Goal: Task Accomplishment & Management: Manage account settings

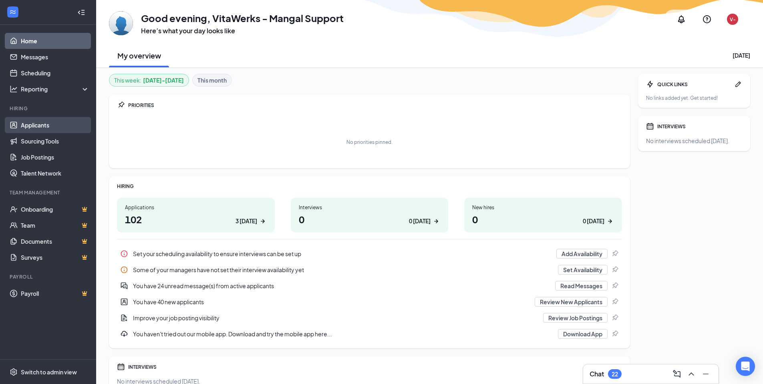
click at [42, 125] on link "Applicants" at bounding box center [55, 125] width 69 height 16
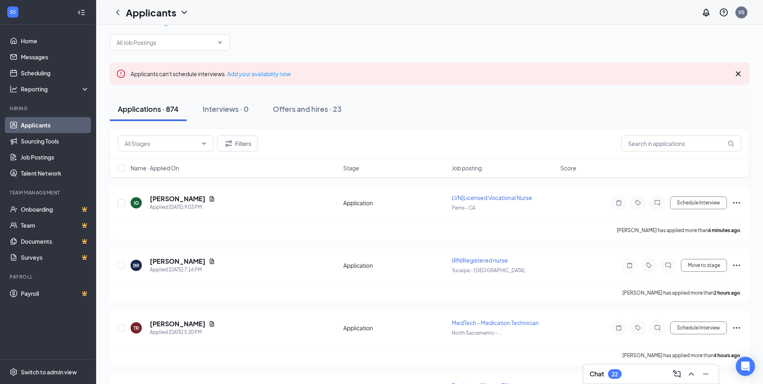
scroll to position [17, 0]
click at [681, 143] on input "text" at bounding box center [682, 143] width 120 height 16
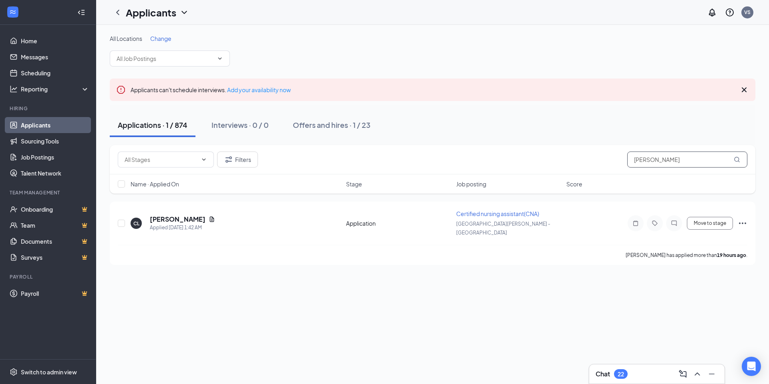
type input "ciara"
click at [159, 217] on h5 "CIARA LOPEZ" at bounding box center [178, 219] width 56 height 9
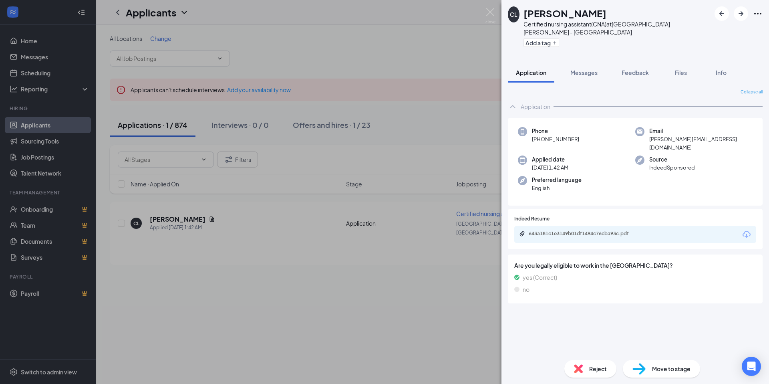
click at [214, 319] on div "CL CIARA LOPEZ Certified nursing assistant(CNA) at Santa Rosa - CA Add a tag Ap…" at bounding box center [384, 192] width 769 height 384
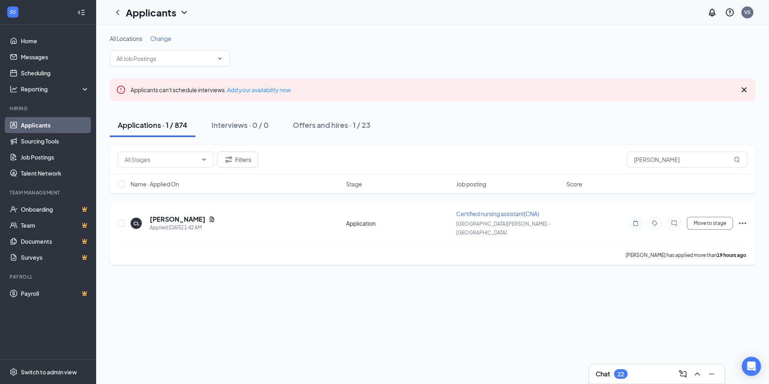
click at [490, 215] on span "Certified nursing assistant(CNA)" at bounding box center [497, 213] width 83 height 7
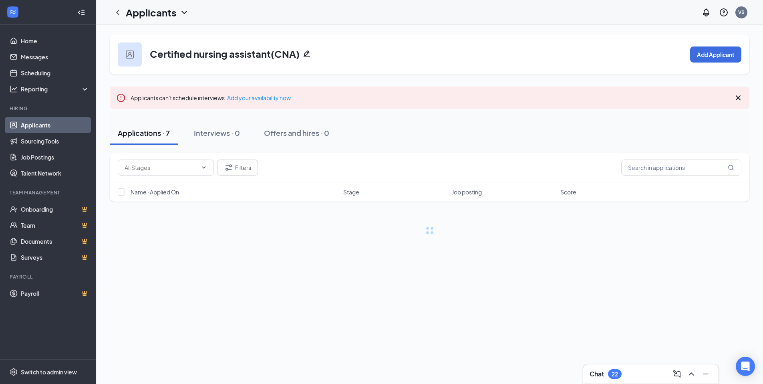
click at [309, 55] on icon "Pencil" at bounding box center [307, 54] width 8 height 8
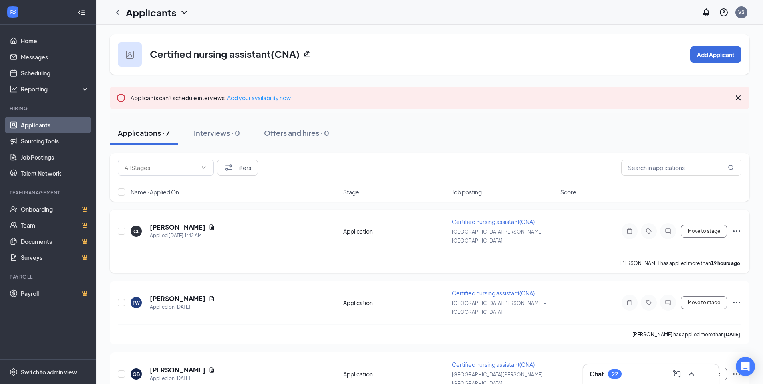
click at [469, 222] on span "Certified nursing assistant(CNA)" at bounding box center [493, 221] width 83 height 7
click at [309, 52] on icon "Pencil" at bounding box center [307, 54] width 8 height 8
drag, startPoint x: 436, startPoint y: 222, endPoint x: 521, endPoint y: 223, distance: 84.6
click at [521, 223] on div "CL CIARA LOPEZ Applied Today 1:42 AM Application Certified nursing assistant(CN…" at bounding box center [430, 235] width 624 height 35
click at [563, 126] on div "Applications · 7 Interviews · 0 Offers and hires · 0" at bounding box center [430, 133] width 640 height 24
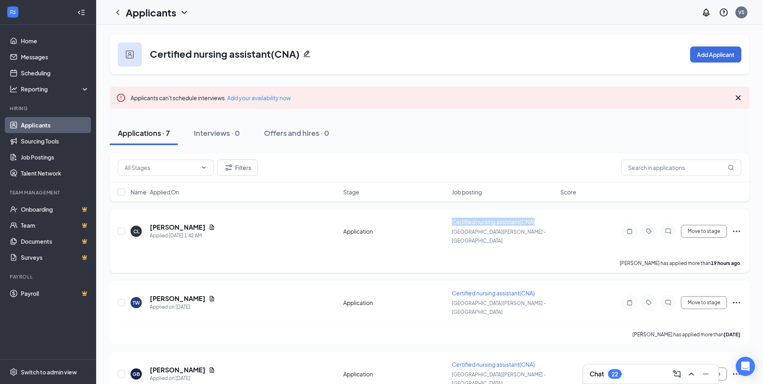
copy div "Certified nursing assistant(CNA)"
drag, startPoint x: 561, startPoint y: 226, endPoint x: 447, endPoint y: 223, distance: 114.3
click at [446, 223] on div "CL CIARA LOPEZ Applied Today 1:42 AM Application Certified nursing assistant(CN…" at bounding box center [430, 235] width 624 height 35
drag, startPoint x: 514, startPoint y: 221, endPoint x: 519, endPoint y: 220, distance: 4.6
click at [514, 221] on span "Certified nursing assistant(CNA)" at bounding box center [493, 221] width 83 height 7
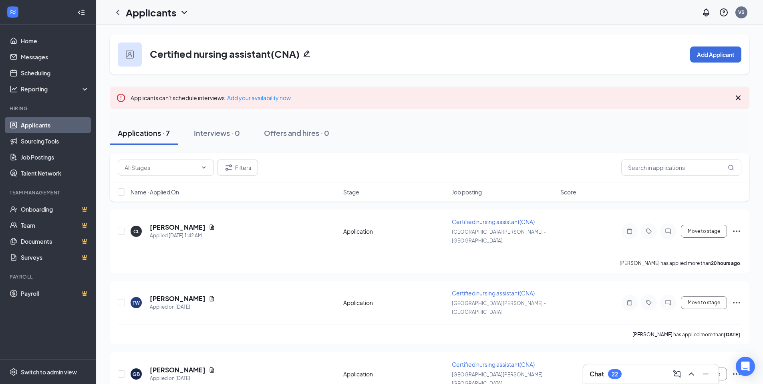
click at [305, 52] on icon "Pencil" at bounding box center [307, 54] width 8 height 8
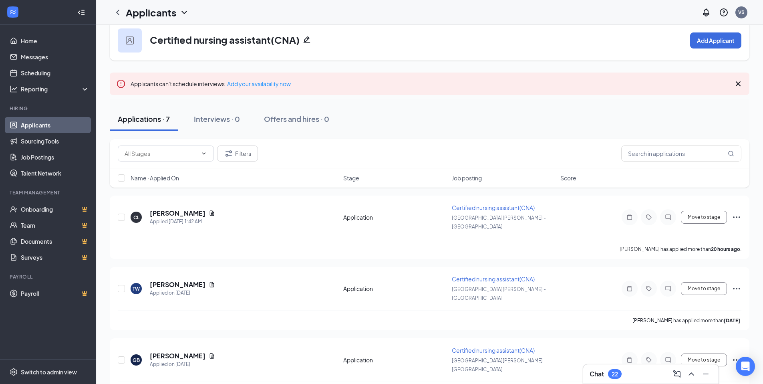
scroll to position [22, 0]
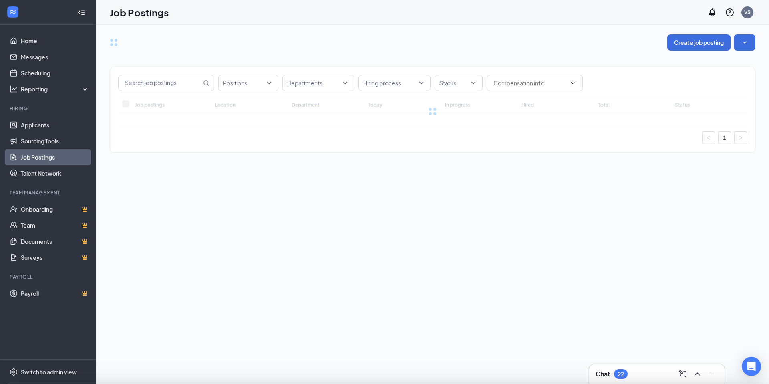
type input "[GEOGRAPHIC_DATA][PERSON_NAME] - [GEOGRAPHIC_DATA]"
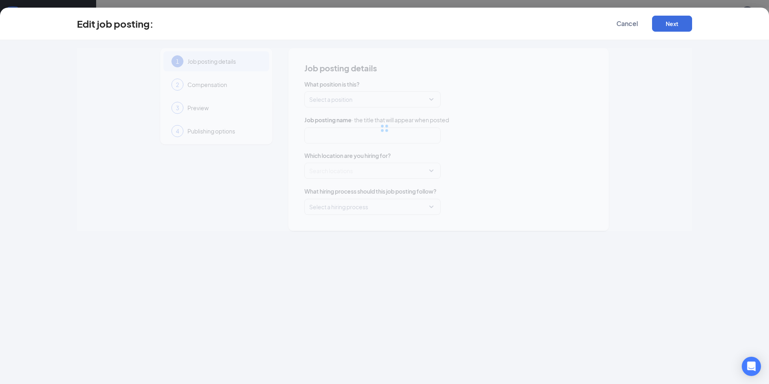
type input "Certified nursing assistant(CNA)"
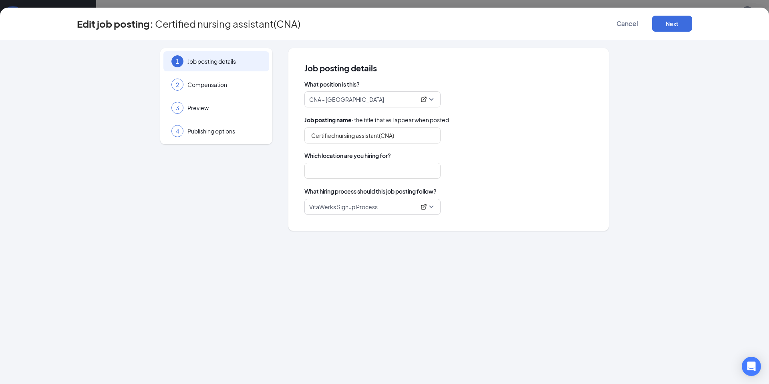
type input "Santa Rosa - CA"
click at [425, 99] on icon "ExternalLink" at bounding box center [424, 99] width 6 height 6
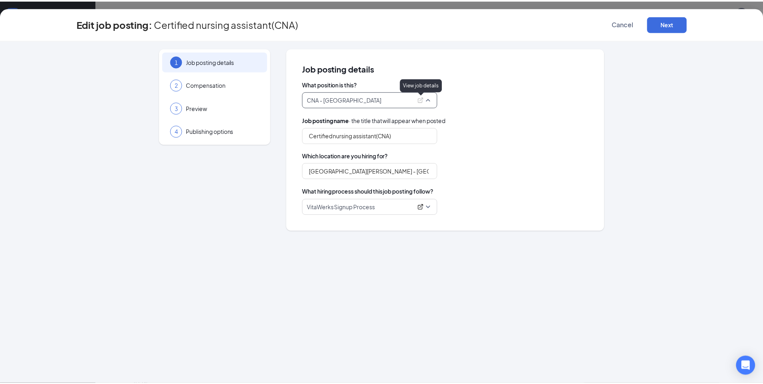
scroll to position [375, 0]
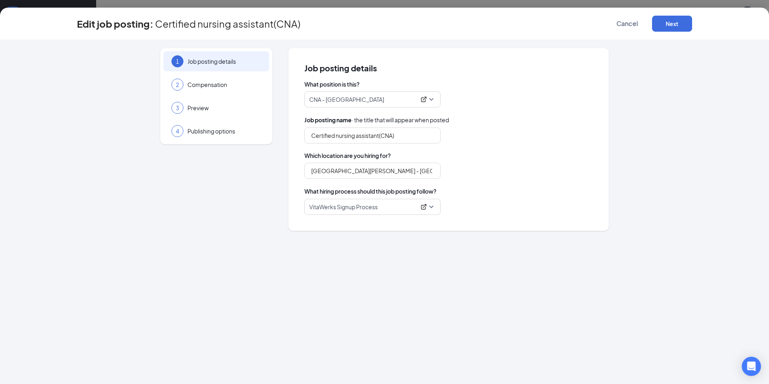
click at [638, 145] on div "1 Job posting details 2 Compensation 3 Preview 4 Publishing options Job posting…" at bounding box center [385, 139] width 616 height 183
click at [620, 28] on button "Cancel" at bounding box center [628, 24] width 40 height 16
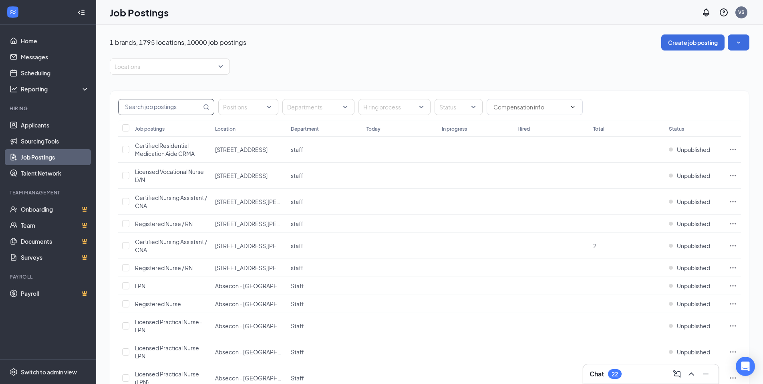
click at [143, 105] on input "text" at bounding box center [160, 106] width 83 height 15
paste input "Certified nursing assistant(CNA)"
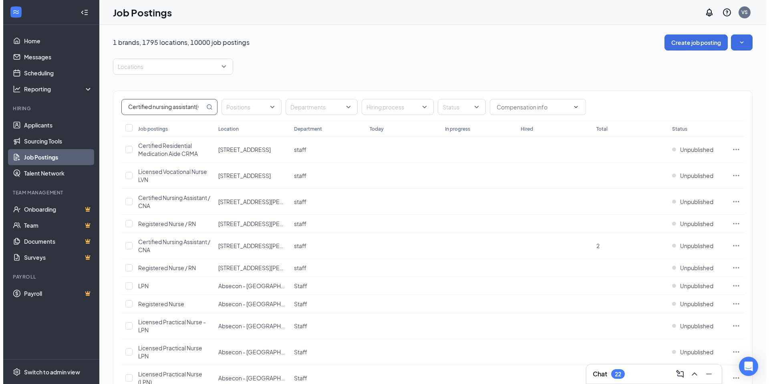
scroll to position [0, 15]
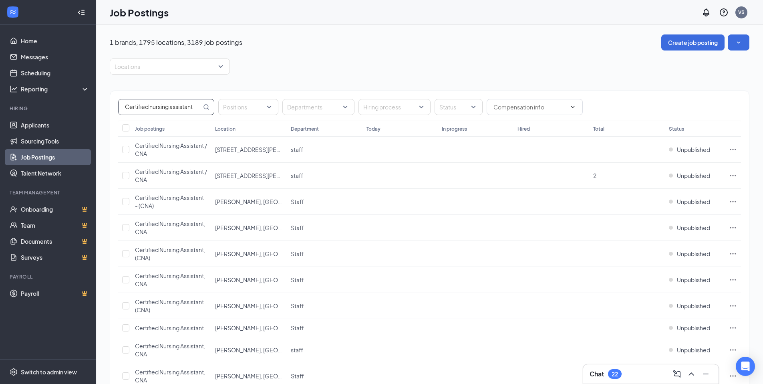
type input "Certified nursing assistant"
click at [317, 108] on div at bounding box center [315, 107] width 60 height 13
click at [377, 72] on div "Locations" at bounding box center [430, 67] width 640 height 16
click at [216, 70] on div at bounding box center [166, 66] width 108 height 13
type input "santa ro"
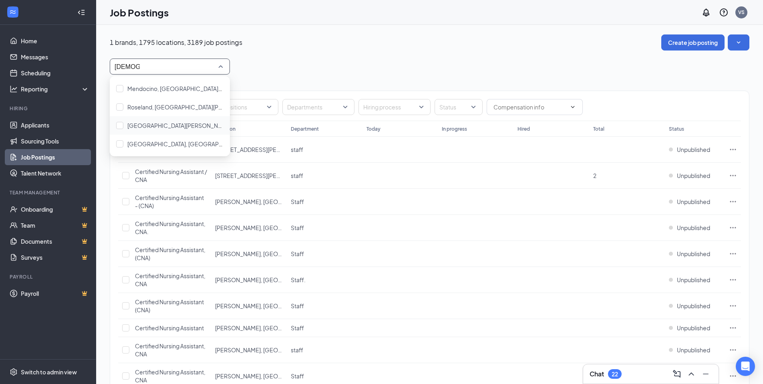
click at [171, 130] on div "Santa Rosa - CA" at bounding box center [170, 125] width 120 height 18
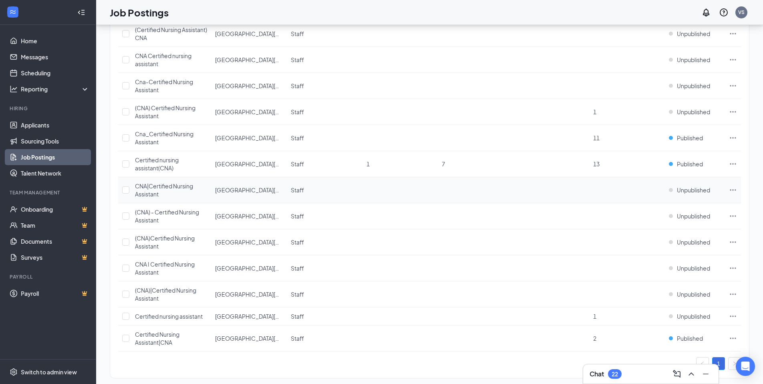
scroll to position [502, 0]
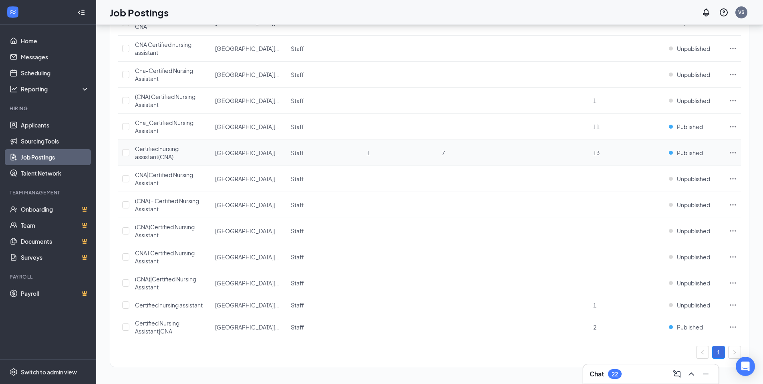
click at [158, 153] on span "Certified nursing assistant(CNA)" at bounding box center [157, 152] width 44 height 15
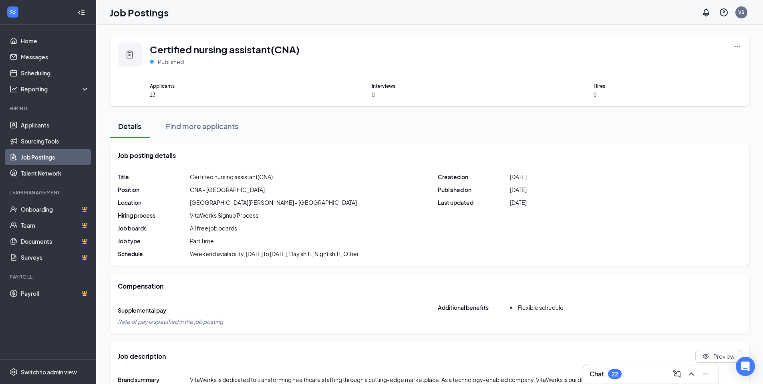
click at [63, 163] on link "Job Postings" at bounding box center [55, 157] width 69 height 16
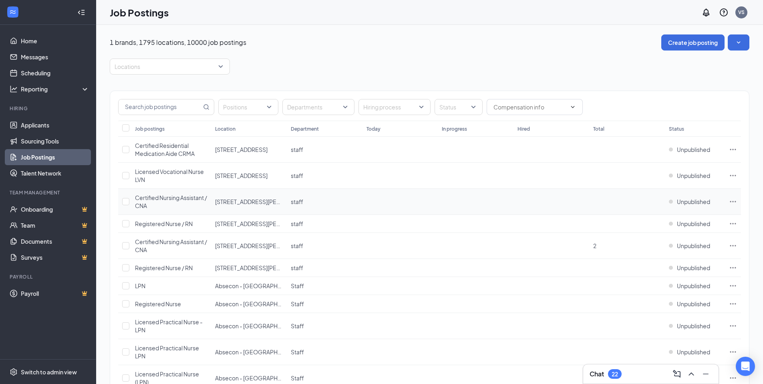
scroll to position [7, 0]
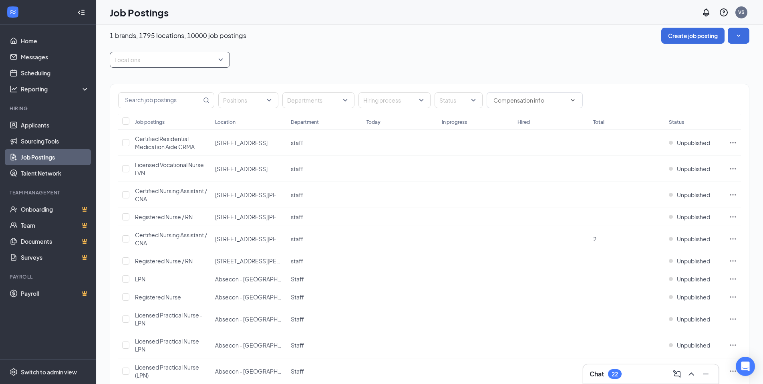
click at [214, 61] on div at bounding box center [166, 59] width 108 height 13
type input "santa rosa"
click at [160, 121] on span "Santa Rosa - CA" at bounding box center [210, 118] width 167 height 7
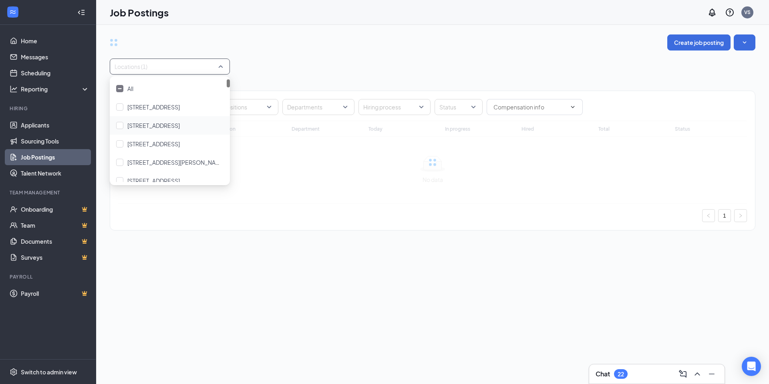
click at [363, 64] on div "Locations (1)" at bounding box center [433, 67] width 646 height 16
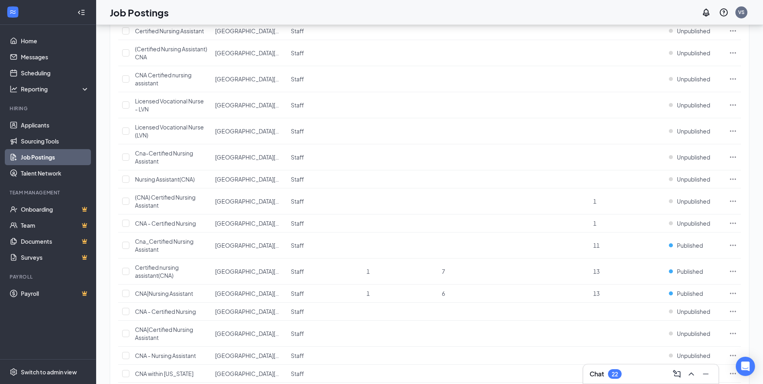
scroll to position [470, 0]
click at [732, 269] on icon "Ellipses" at bounding box center [733, 269] width 8 height 8
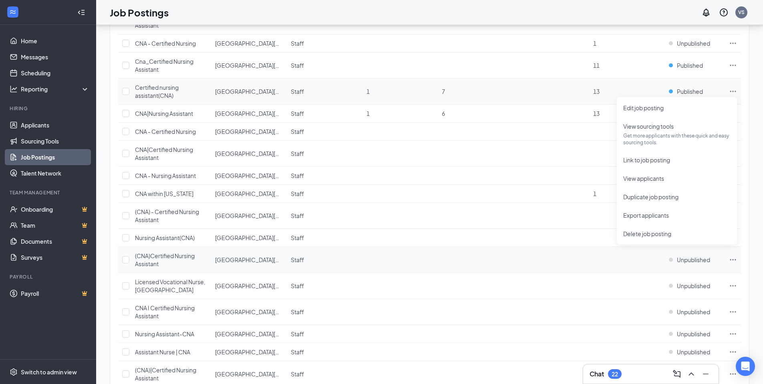
scroll to position [648, 0]
click at [677, 135] on p "Get more applicants with these quick and easy sourcing tools." at bounding box center [677, 139] width 107 height 14
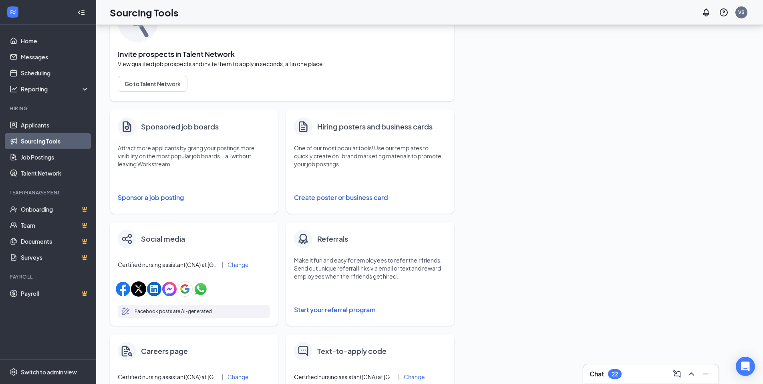
scroll to position [51, 0]
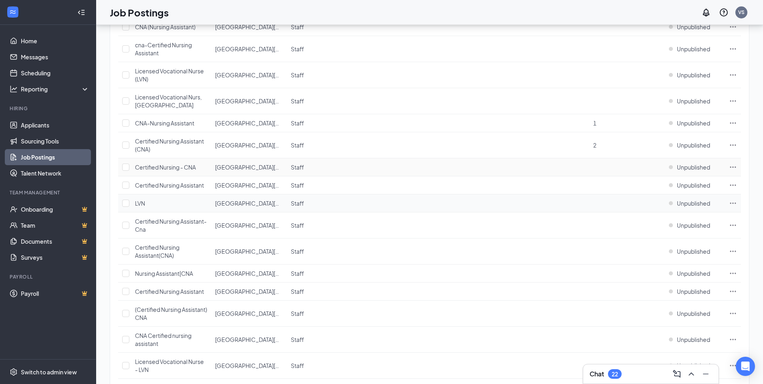
scroll to position [566, 0]
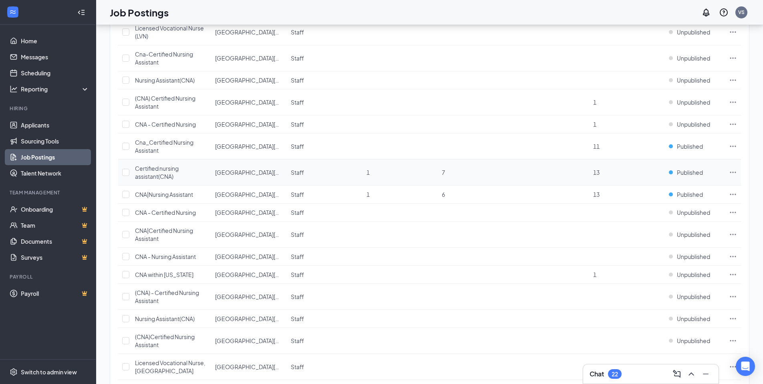
click at [727, 174] on td at bounding box center [733, 172] width 16 height 26
click at [731, 174] on icon "Ellipses" at bounding box center [733, 172] width 8 height 8
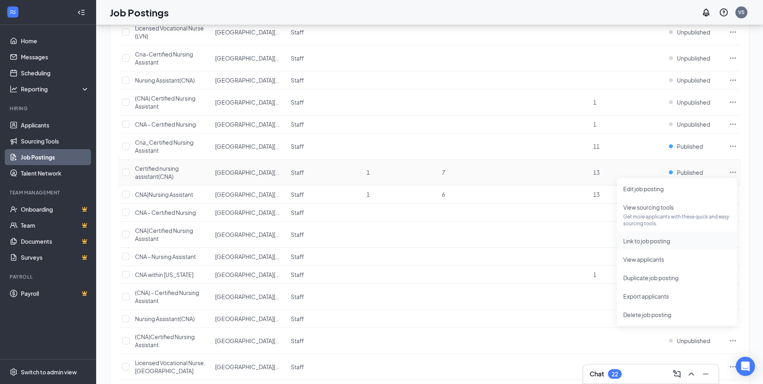
click at [666, 243] on span "Link to job posting" at bounding box center [647, 240] width 47 height 7
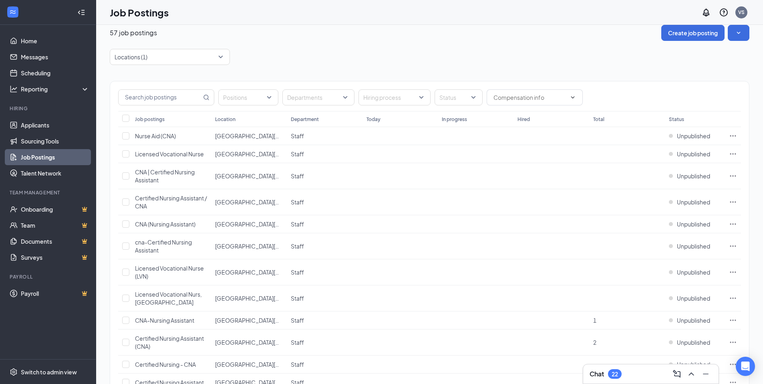
scroll to position [0, 0]
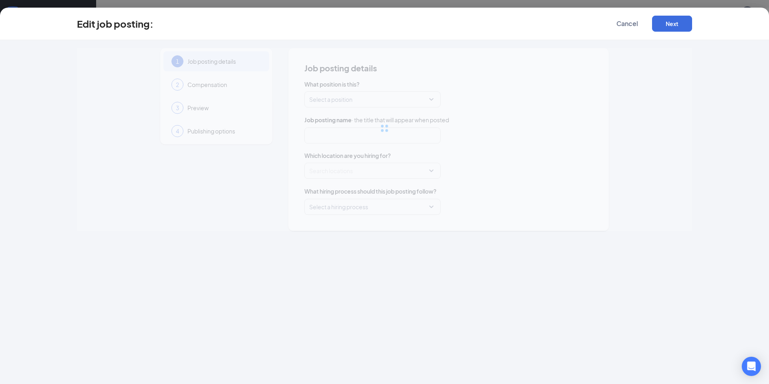
type input "Certified nursing assistant(CNA)"
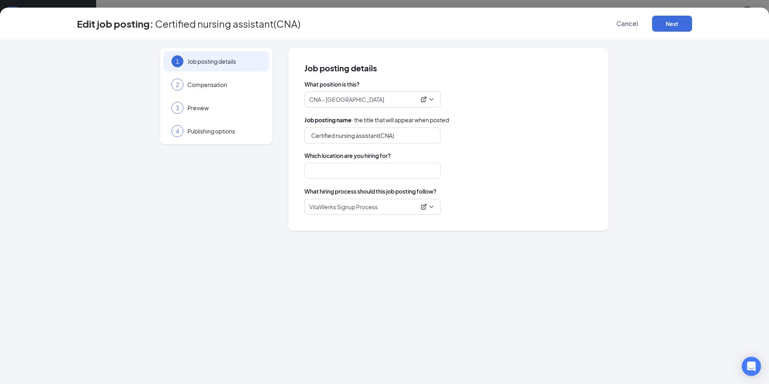
type input "Santa Rosa - CA"
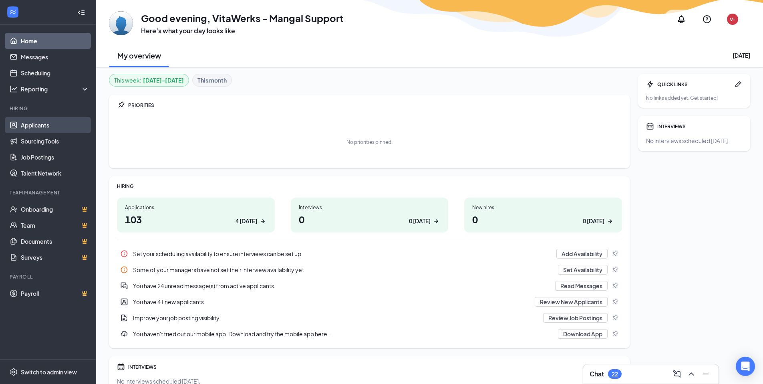
click at [68, 125] on link "Applicants" at bounding box center [55, 125] width 69 height 16
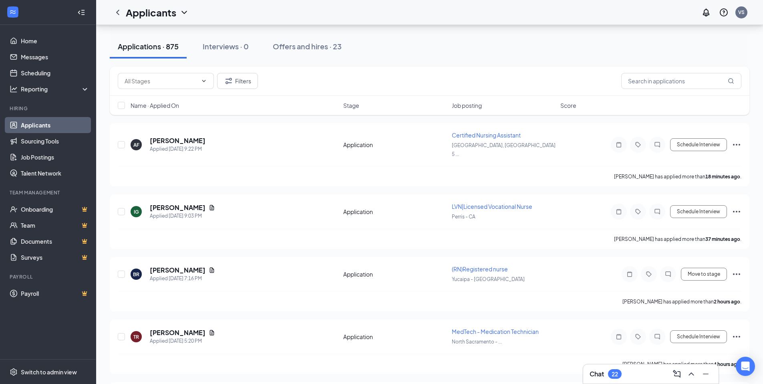
scroll to position [119, 0]
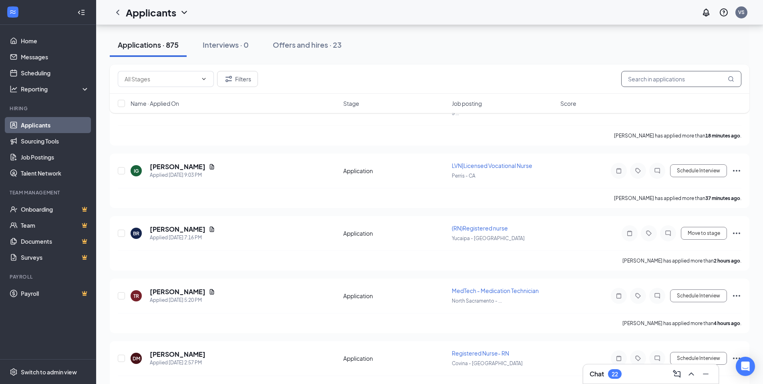
click at [677, 77] on input "text" at bounding box center [682, 79] width 120 height 16
click at [660, 74] on input "text" at bounding box center [682, 79] width 120 height 16
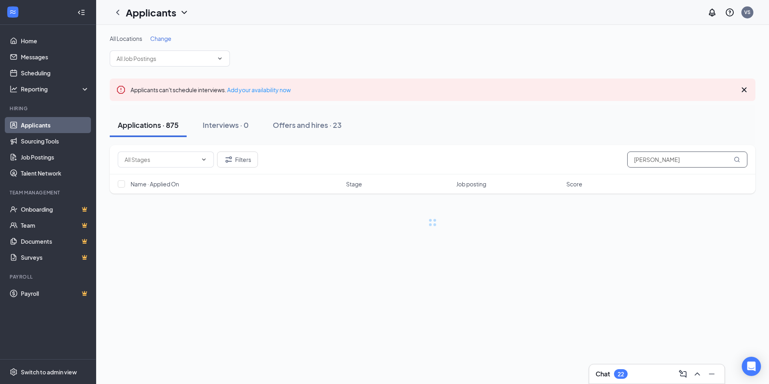
type input "ciara"
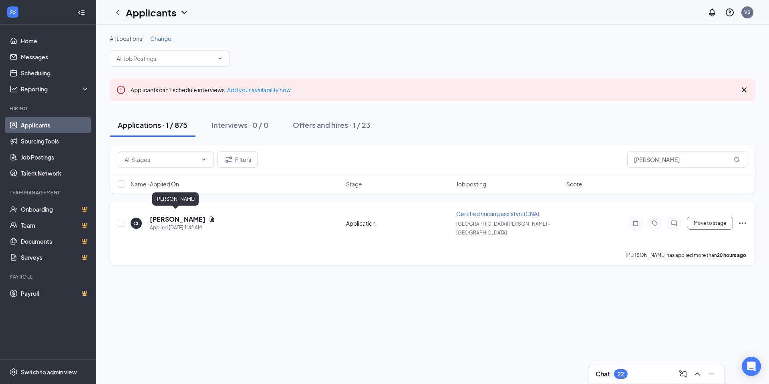
click at [168, 216] on h5 "[PERSON_NAME]" at bounding box center [178, 219] width 56 height 9
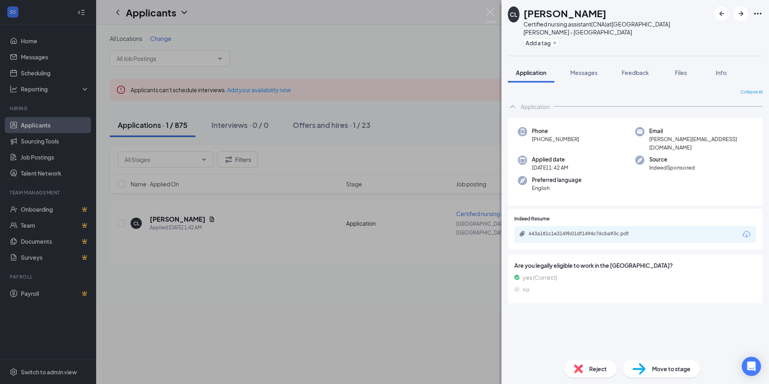
click at [54, 162] on div "CL [PERSON_NAME] Certified nursing assistant(CNA) at [GEOGRAPHIC_DATA][PERSON_N…" at bounding box center [384, 192] width 769 height 384
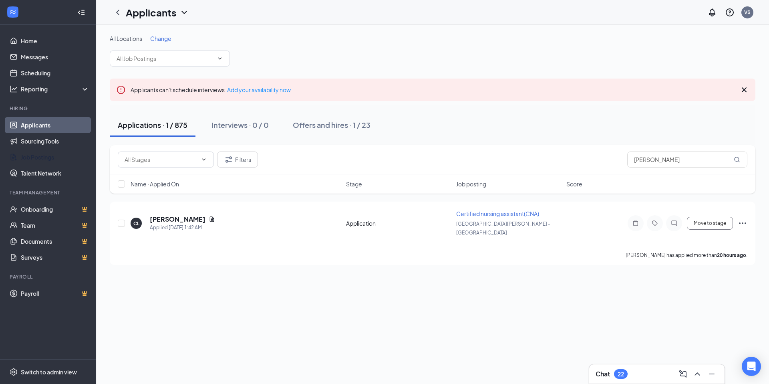
click at [54, 162] on link "Job Postings" at bounding box center [55, 157] width 69 height 16
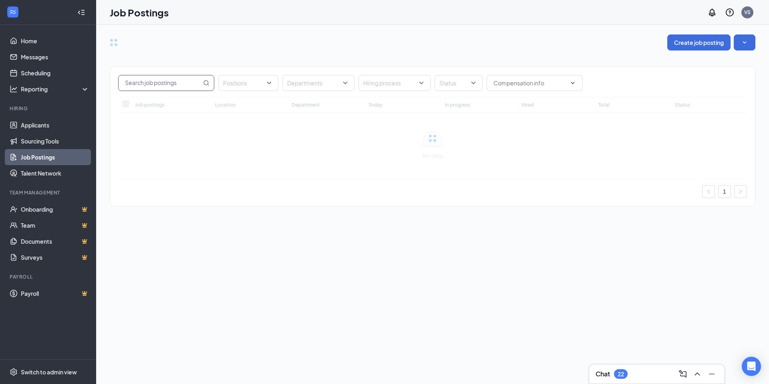
click at [179, 84] on input "text" at bounding box center [160, 82] width 83 height 15
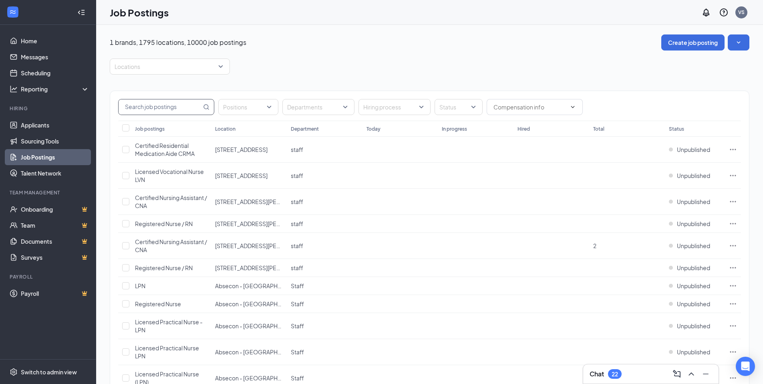
click at [205, 71] on div at bounding box center [166, 66] width 108 height 13
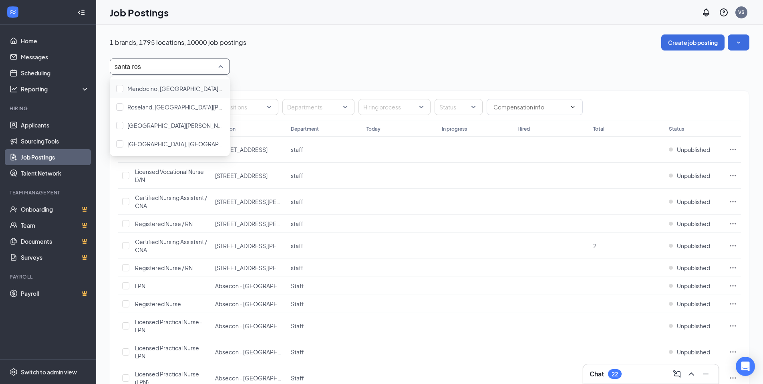
type input "santa rosa"
click at [159, 125] on span "Santa Rosa - CA" at bounding box center [210, 125] width 167 height 7
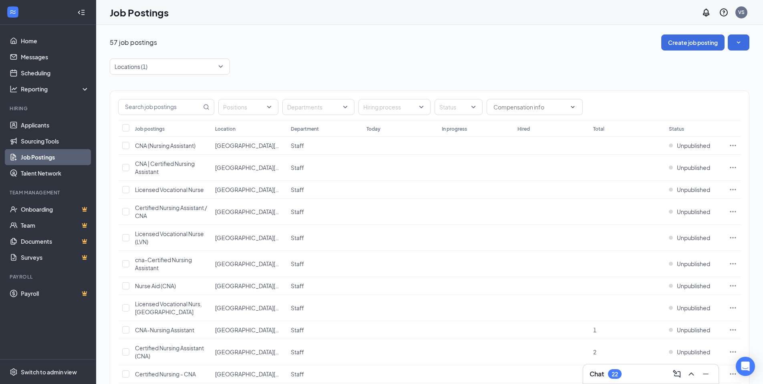
click at [313, 73] on div "Locations (1)" at bounding box center [430, 67] width 640 height 16
click at [170, 105] on input "text" at bounding box center [160, 106] width 83 height 15
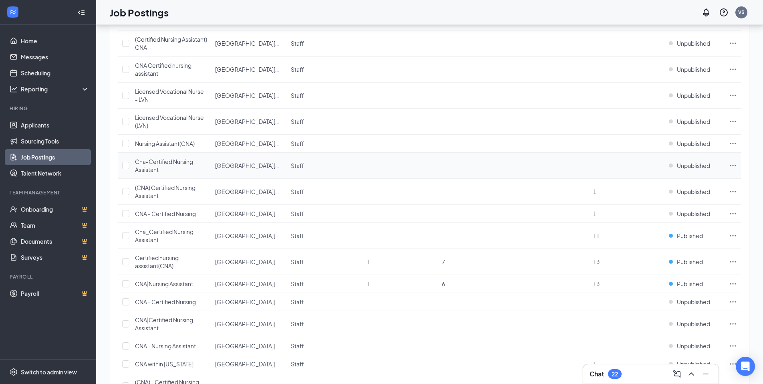
scroll to position [489, 0]
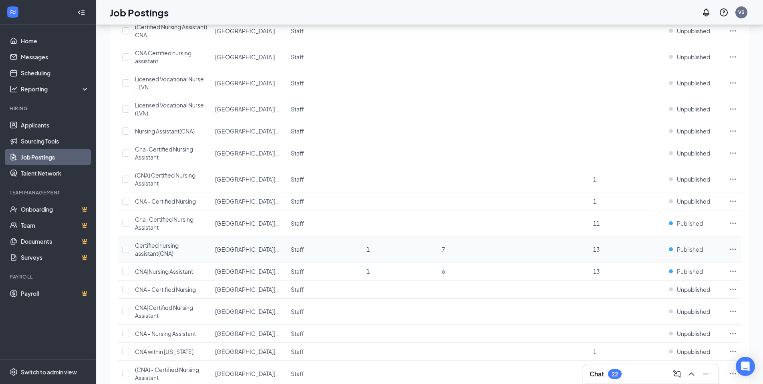
click at [175, 252] on div "Certified nursing assistant(CNA)" at bounding box center [171, 249] width 72 height 16
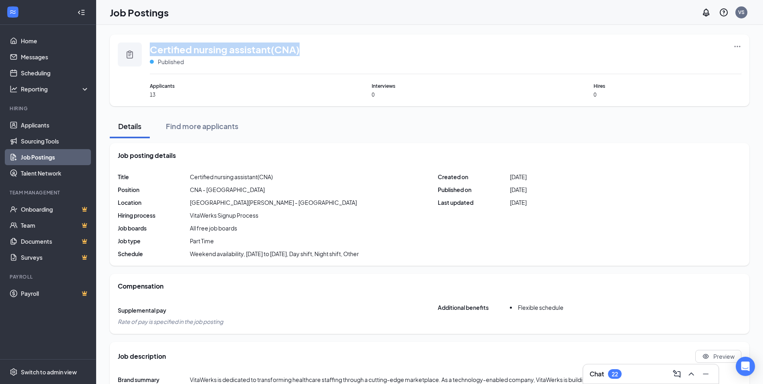
drag, startPoint x: 309, startPoint y: 49, endPoint x: 152, endPoint y: 52, distance: 157.5
click at [152, 52] on div "Certified nursing assistant(CNA) Published" at bounding box center [446, 58] width 592 height 32
copy span "Certified nursing assistant(CNA)"
click at [467, 113] on div "Certified nursing assistant(CNA) Published Applicants 13 Interviews 0 Hires 0 D…" at bounding box center [430, 383] width 640 height 698
click at [388, 113] on div "Certified nursing assistant(CNA) Published Applicants 13 Interviews 0 Hires 0 D…" at bounding box center [430, 383] width 640 height 698
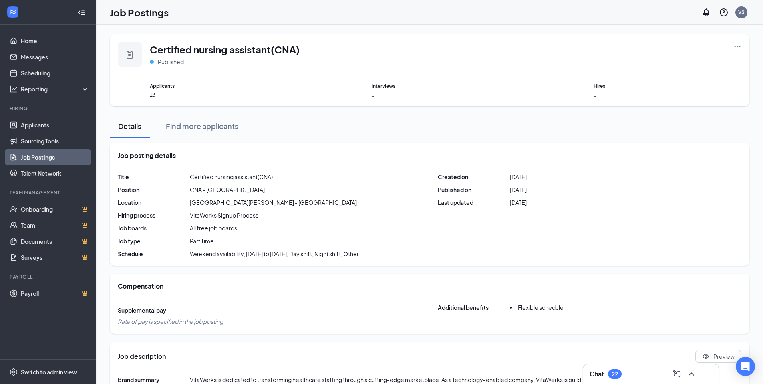
click at [736, 48] on icon "Ellipses" at bounding box center [738, 46] width 8 height 8
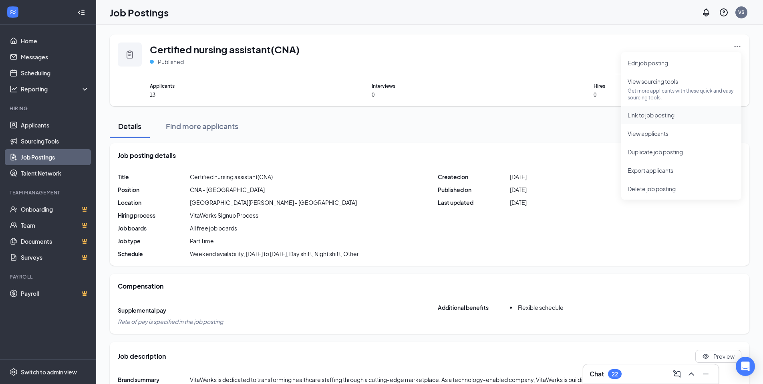
click at [676, 118] on span "Link to job posting" at bounding box center [681, 115] width 107 height 9
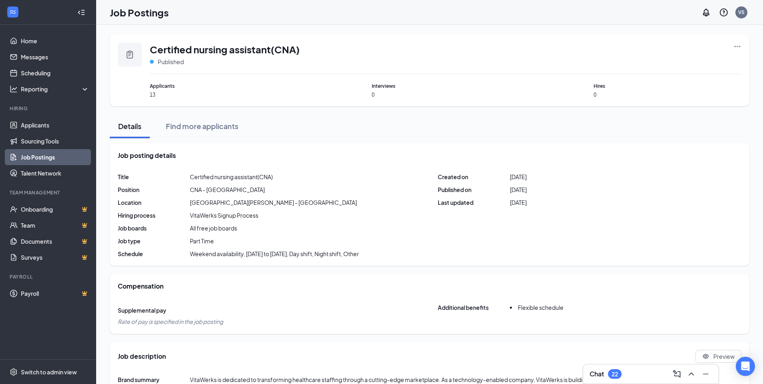
drag, startPoint x: 746, startPoint y: 48, endPoint x: 742, endPoint y: 48, distance: 4.4
click at [746, 48] on div "Certified nursing assistant(CNA) Published Applicants 13 Interviews 0 Hires 0" at bounding box center [430, 70] width 640 height 72
click at [741, 48] on icon "Ellipses" at bounding box center [738, 46] width 8 height 8
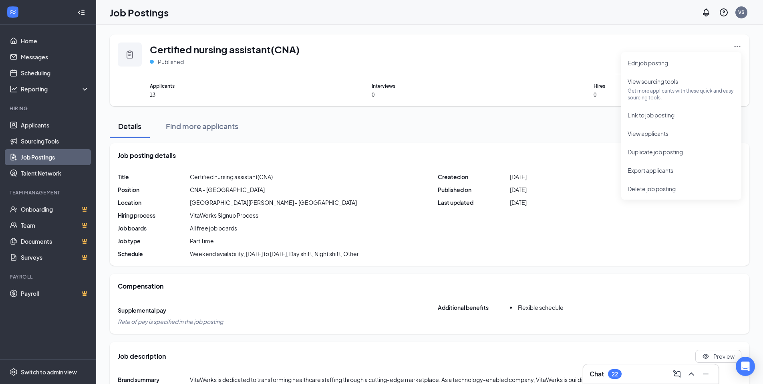
click at [515, 125] on div "Details Find more applicants" at bounding box center [430, 126] width 640 height 24
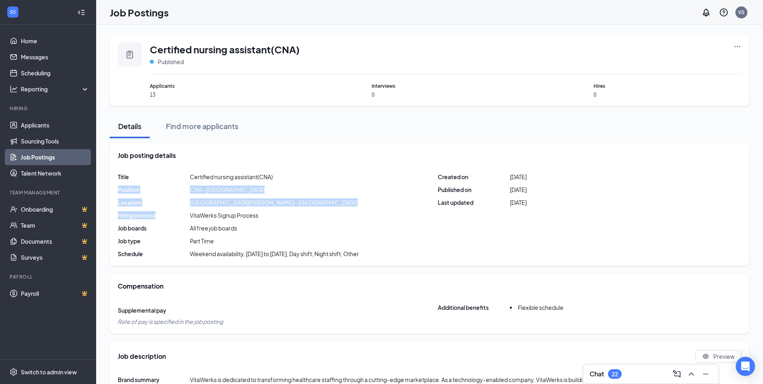
drag, startPoint x: 240, startPoint y: 205, endPoint x: 240, endPoint y: 190, distance: 14.8
click at [240, 190] on div "Title Certified nursing assistant(CNA) Position CNA - CA Location Santa Rosa - …" at bounding box center [430, 215] width 624 height 85
click at [80, 155] on link "Job Postings" at bounding box center [55, 157] width 69 height 16
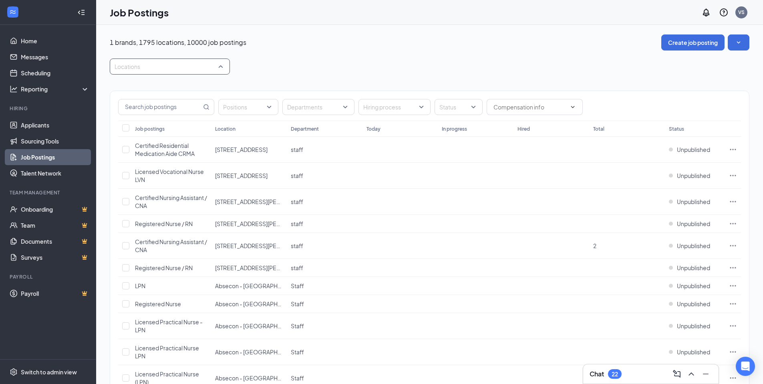
click at [143, 60] on div at bounding box center [166, 66] width 108 height 13
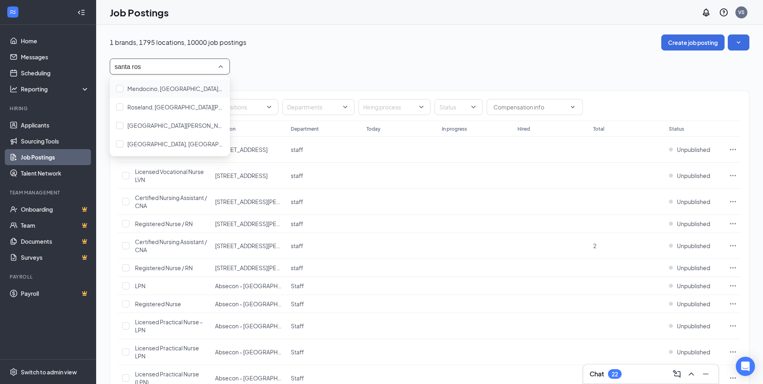
type input "santa rosa"
click at [156, 120] on div "Santa Rosa - CA" at bounding box center [170, 125] width 120 height 18
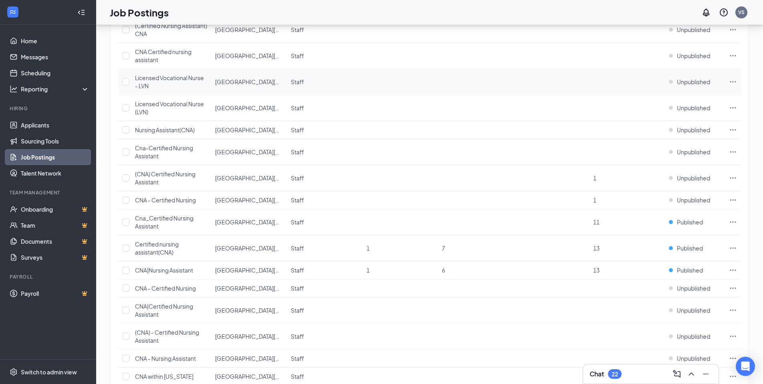
scroll to position [505, 0]
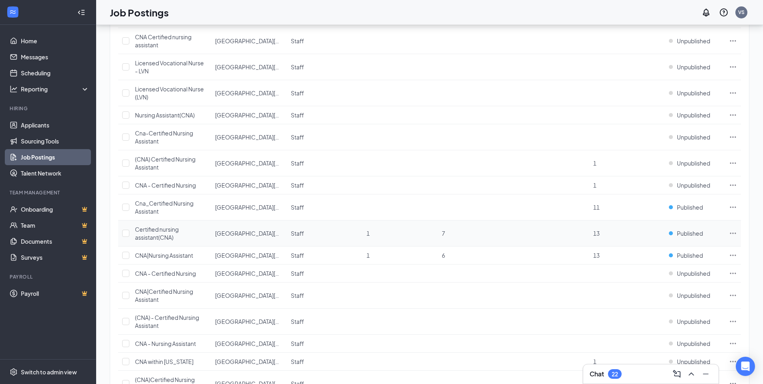
click at [731, 234] on icon "Ellipses" at bounding box center [733, 233] width 8 height 8
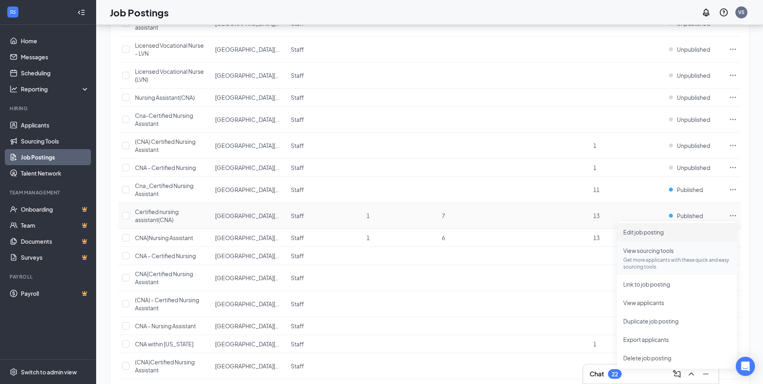
scroll to position [524, 0]
click at [654, 262] on p "Get more applicants with these quick and easy sourcing tools." at bounding box center [677, 263] width 107 height 14
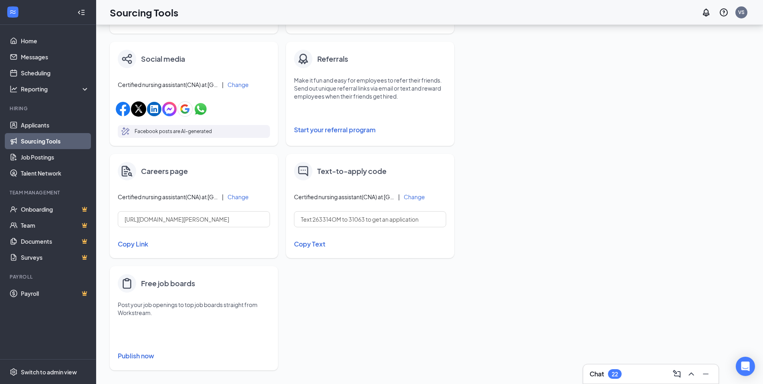
scroll to position [242, 0]
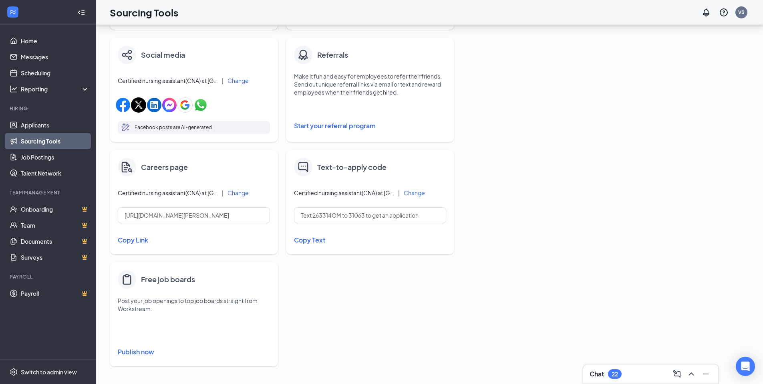
click at [126, 240] on button "Copy Link" at bounding box center [194, 240] width 152 height 14
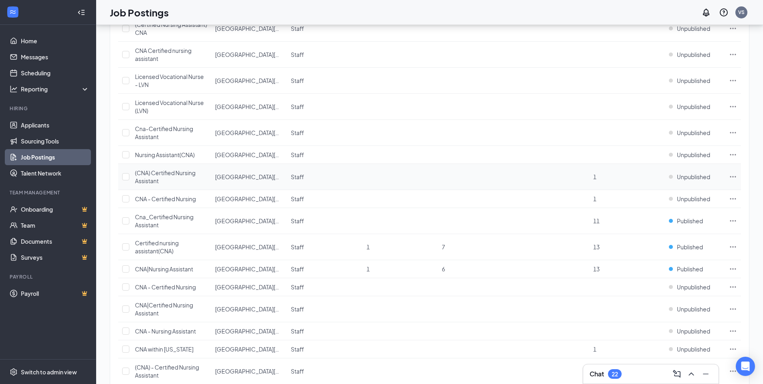
scroll to position [493, 0]
click at [737, 245] on icon "Ellipses" at bounding box center [733, 245] width 8 height 8
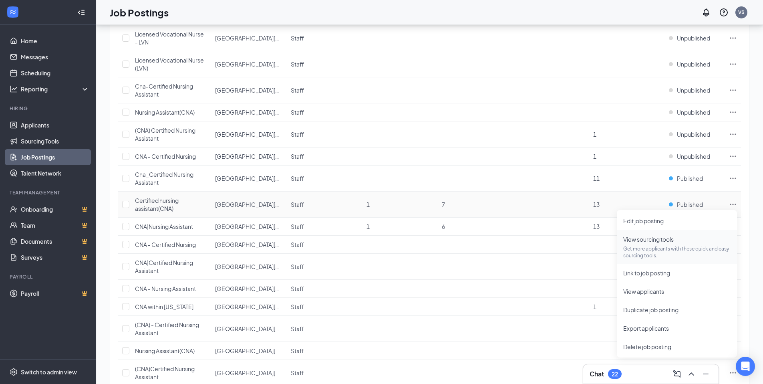
scroll to position [537, 0]
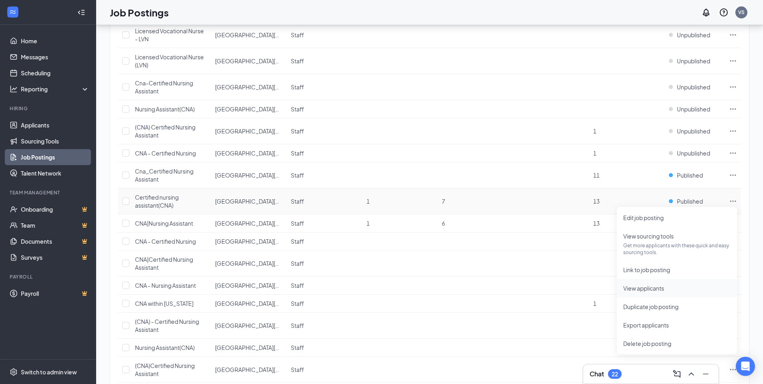
click at [662, 293] on li "View applicants" at bounding box center [677, 288] width 120 height 18
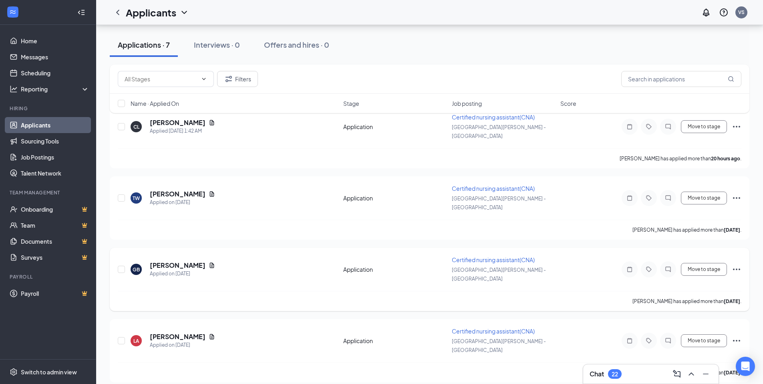
scroll to position [76, 0]
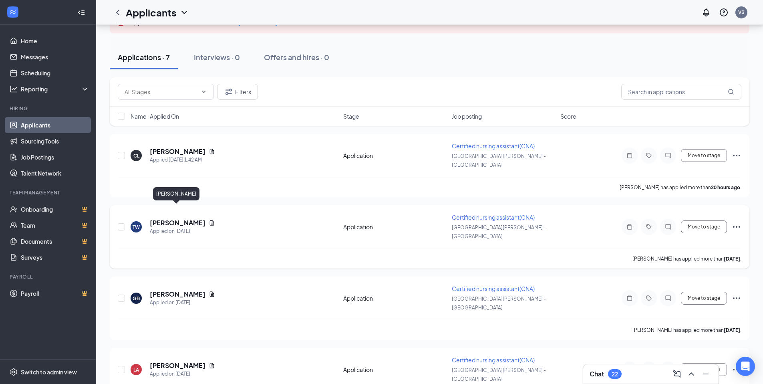
click at [181, 218] on h5 "[PERSON_NAME]" at bounding box center [178, 222] width 56 height 9
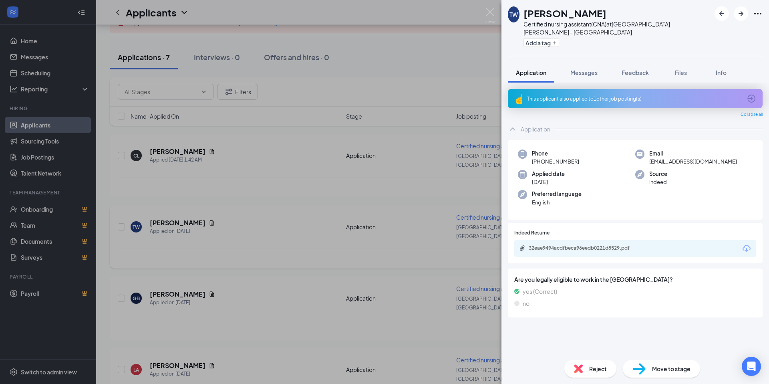
click at [181, 210] on div "TW Tiffani Watkins Certified nursing assistant(CNA) at Santa Rosa - CA Add a ta…" at bounding box center [384, 192] width 769 height 384
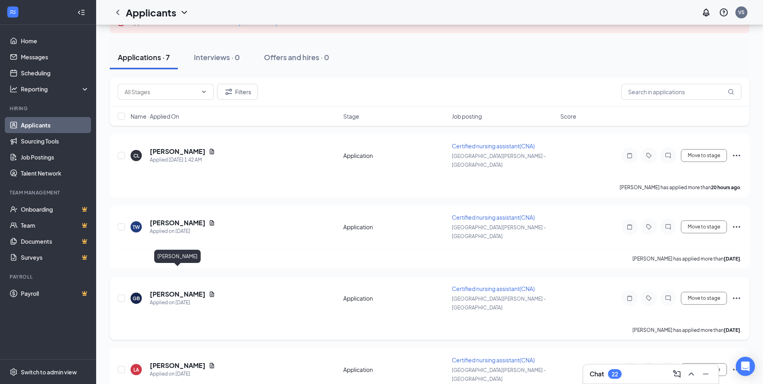
click at [186, 290] on h5 "Gwenyth Brenton" at bounding box center [178, 294] width 56 height 9
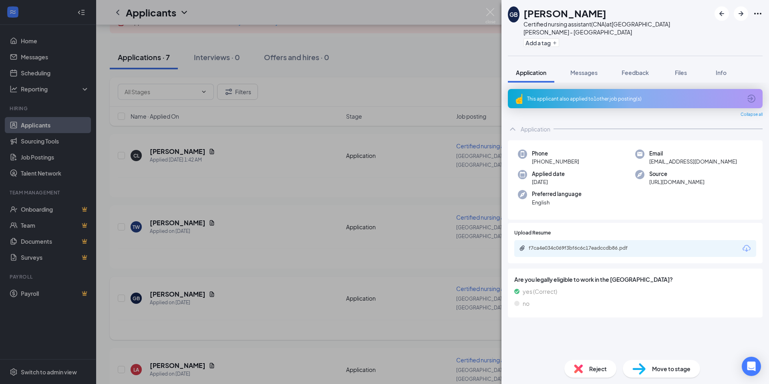
click at [186, 271] on div "GB Gwenyth Brenton Certified nursing assistant(CNA) at Santa Rosa - CA Add a ta…" at bounding box center [384, 192] width 769 height 384
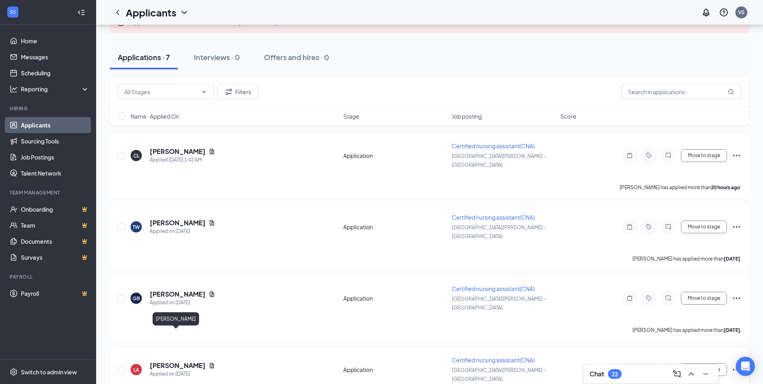
click at [175, 361] on h5 "Leslie Alvarez" at bounding box center [178, 365] width 56 height 9
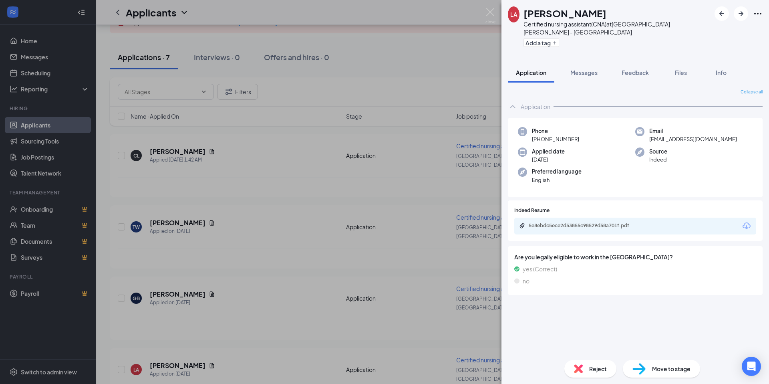
click at [176, 333] on div "LA Leslie Alvarez Certified nursing assistant(CNA) at Santa Rosa - CA Add a tag…" at bounding box center [384, 192] width 769 height 384
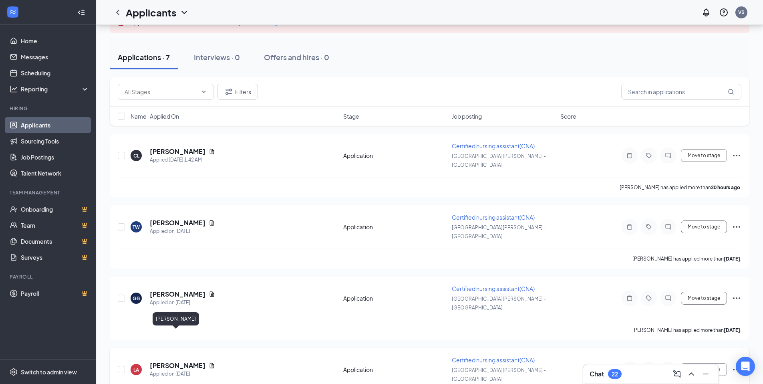
click at [176, 361] on h5 "Leslie Alvarez" at bounding box center [178, 365] width 56 height 9
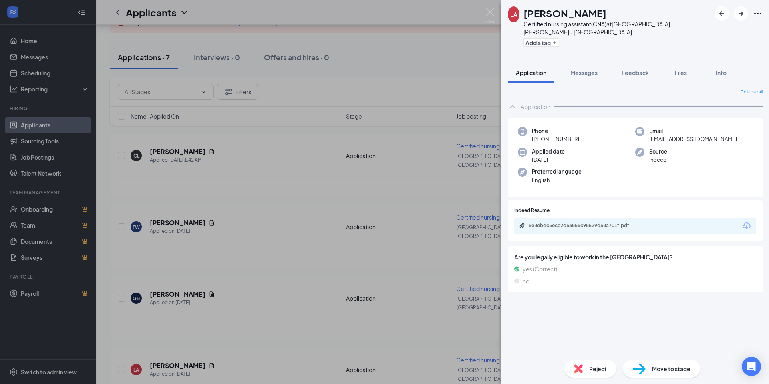
click at [176, 334] on div "LA Leslie Alvarez Certified nursing assistant(CNA) at Santa Rosa - CA Add a tag…" at bounding box center [384, 192] width 769 height 384
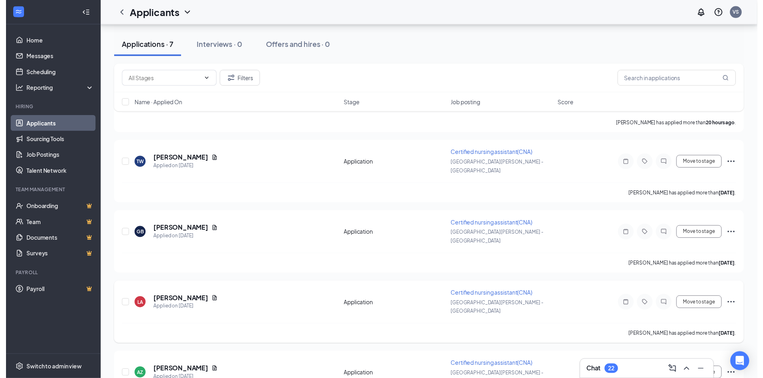
scroll to position [140, 0]
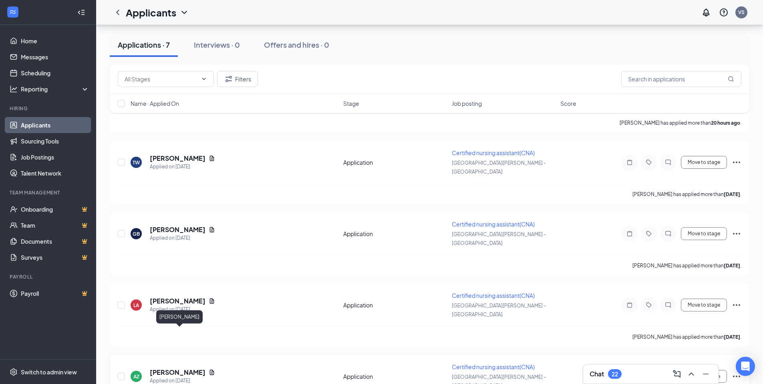
click at [181, 368] on h5 "Ariana Zavalza-Flores" at bounding box center [178, 372] width 56 height 9
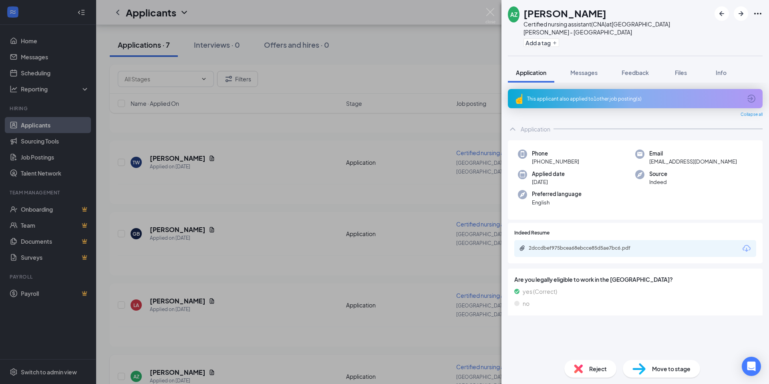
click at [181, 333] on div "AZ Ariana Zavalza-Flores Certified nursing assistant(CNA) at Santa Rosa - CA Ad…" at bounding box center [384, 192] width 769 height 384
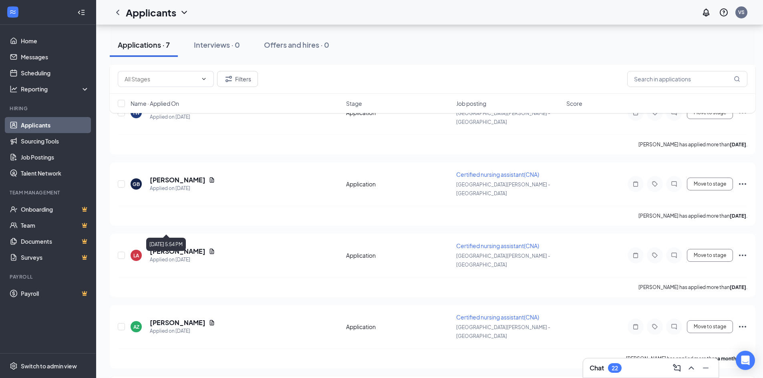
scroll to position [271, 0]
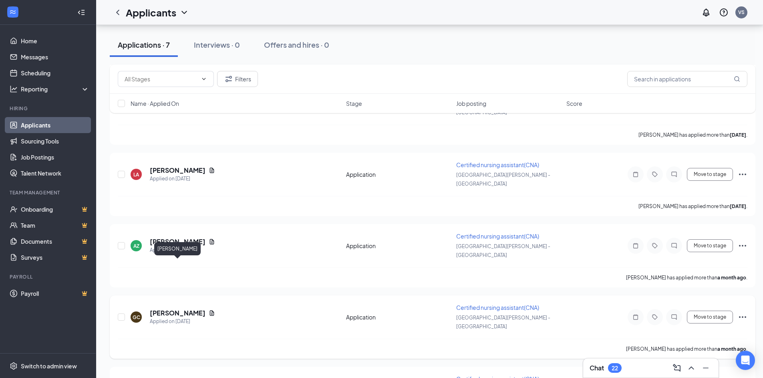
click at [178, 309] on h5 "Gema Castellanos" at bounding box center [178, 313] width 56 height 9
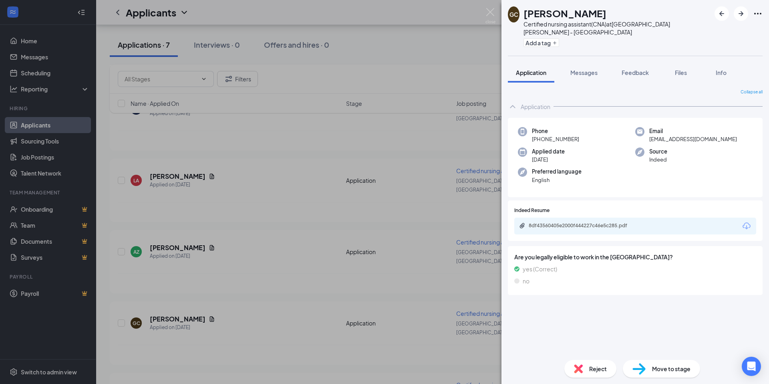
click at [262, 329] on div "GC Gema Castellanos Certified nursing assistant(CNA) at Santa Rosa - CA Add a t…" at bounding box center [384, 192] width 769 height 384
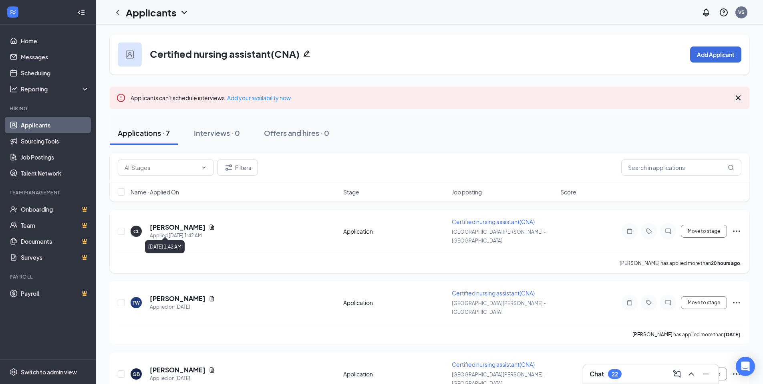
click at [164, 225] on h5 "CIARA LOPEZ" at bounding box center [178, 227] width 56 height 9
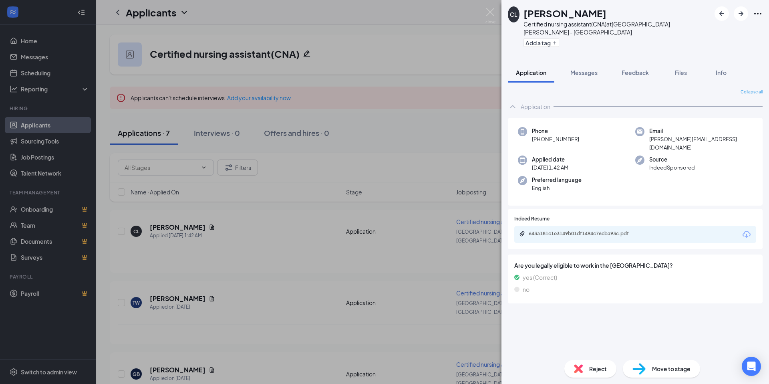
click at [358, 246] on div "CL CIARA LOPEZ Certified nursing assistant(CNA) at Santa Rosa - CA Add a tag Ap…" at bounding box center [384, 192] width 769 height 384
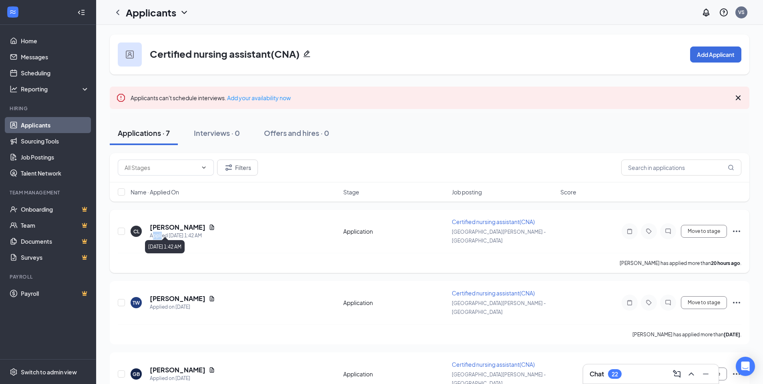
drag, startPoint x: 152, startPoint y: 232, endPoint x: 161, endPoint y: 233, distance: 9.7
click at [161, 233] on div "Applied Today 1:42 AM" at bounding box center [182, 236] width 65 height 8
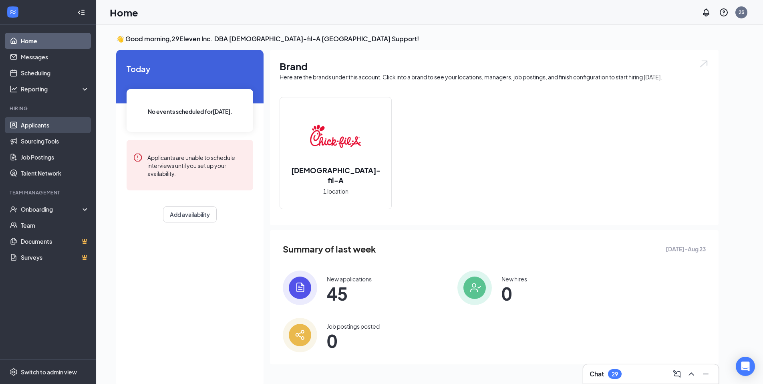
click at [42, 127] on link "Applicants" at bounding box center [55, 125] width 69 height 16
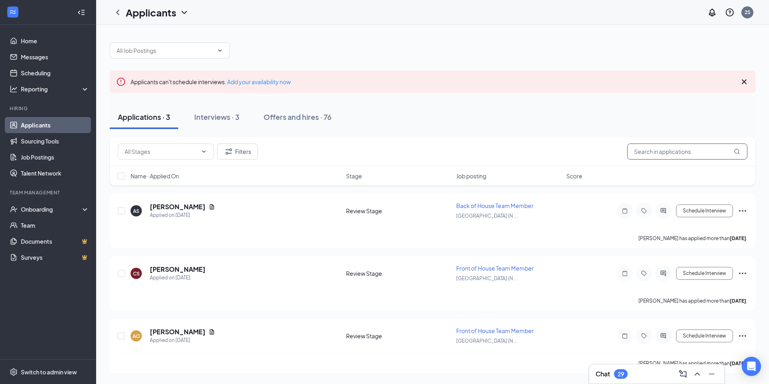
click at [652, 150] on input "text" at bounding box center [688, 151] width 120 height 16
paste input "[PERSON_NAME]"
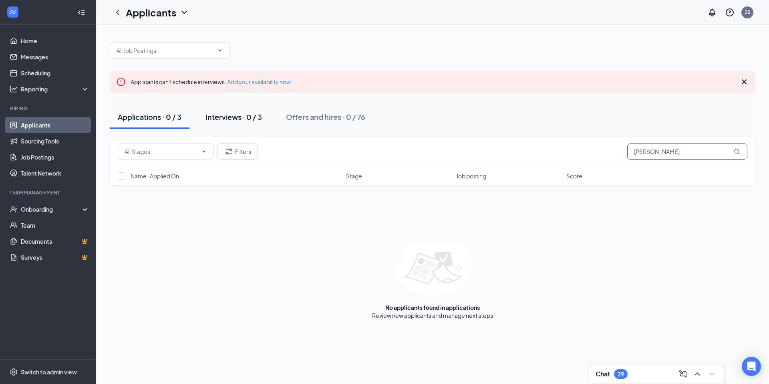
type input "[PERSON_NAME]"
click at [219, 119] on div "Interviews · 0 / 3" at bounding box center [234, 117] width 57 height 10
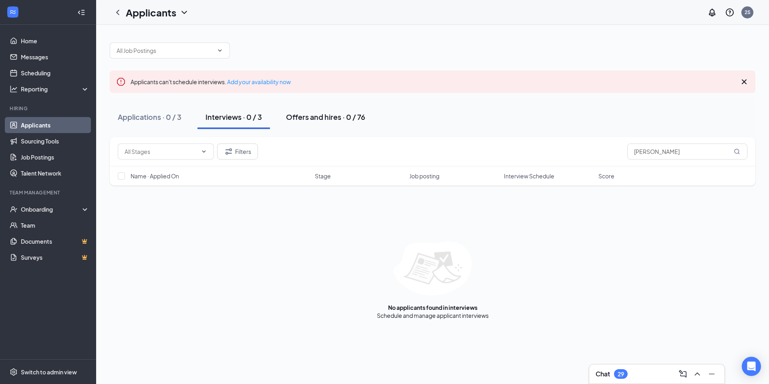
click at [342, 125] on button "Offers and hires · 0 / 76" at bounding box center [325, 117] width 95 height 24
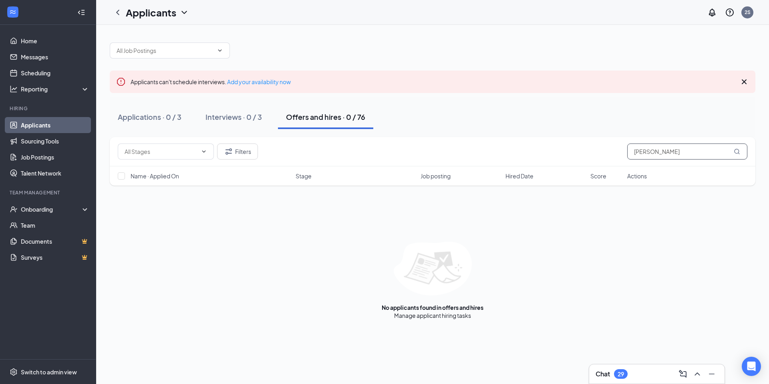
click at [694, 157] on input "[PERSON_NAME]" at bounding box center [688, 151] width 120 height 16
click at [127, 125] on button "Applications · 0 / 3" at bounding box center [150, 117] width 80 height 24
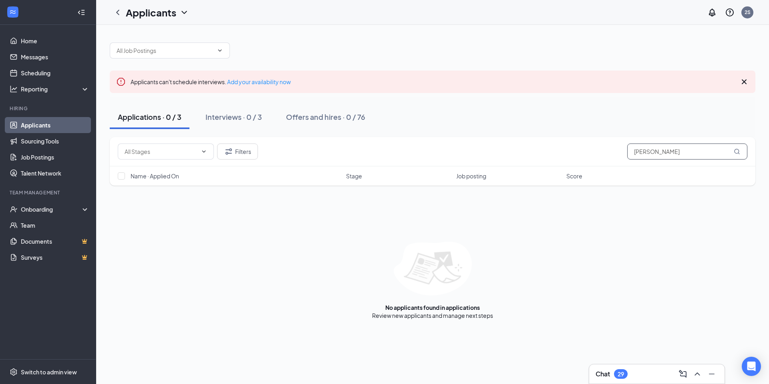
click at [684, 147] on input "[PERSON_NAME]" at bounding box center [688, 151] width 120 height 16
paste input "Khimchanka"
type input "Khimchanka"
click at [240, 119] on div "Interviews · 0 / 3" at bounding box center [234, 117] width 57 height 10
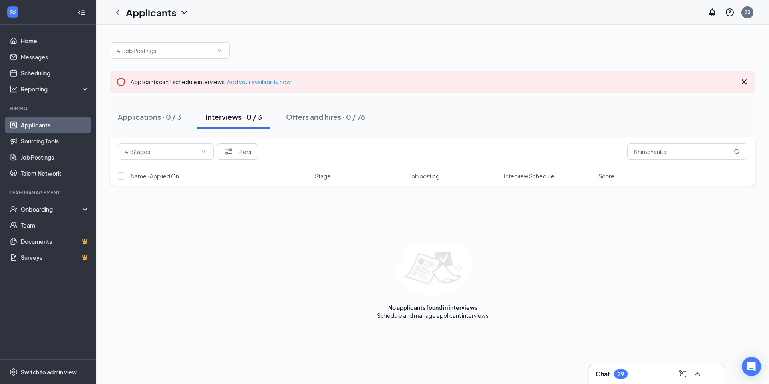
click at [580, 99] on div "Applications · 0 / 3 Interviews · 0 / 3 Offers and hires · 0 / 76" at bounding box center [433, 117] width 646 height 40
click at [228, 153] on icon "Filter" at bounding box center [229, 151] width 6 height 6
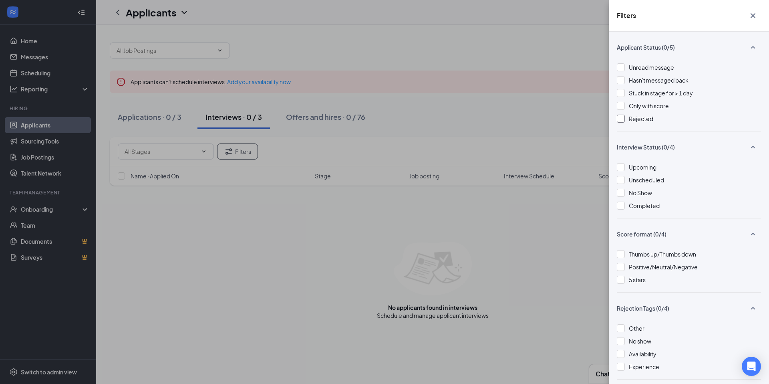
click at [642, 119] on span "Rejected" at bounding box center [641, 118] width 24 height 7
click at [487, 262] on div "Filters Applicant Status (1/5) Unread message Hasn't messaged back Stuck in sta…" at bounding box center [384, 192] width 769 height 384
click at [758, 16] on icon "Cross" at bounding box center [754, 16] width 10 height 10
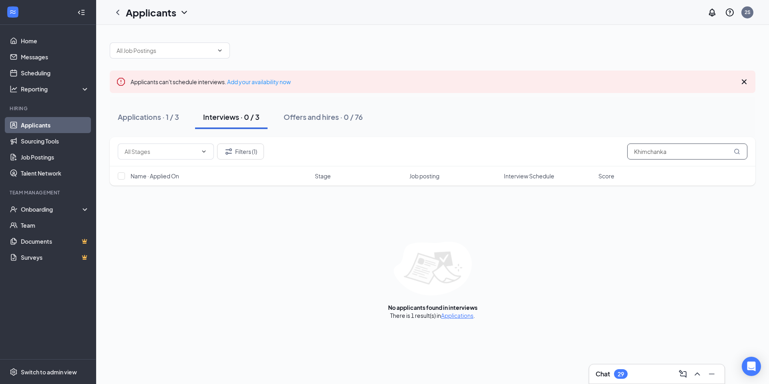
click at [693, 156] on input "Khimchanka" at bounding box center [688, 151] width 120 height 16
click at [155, 122] on button "Applications · 1 / 3" at bounding box center [148, 117] width 77 height 24
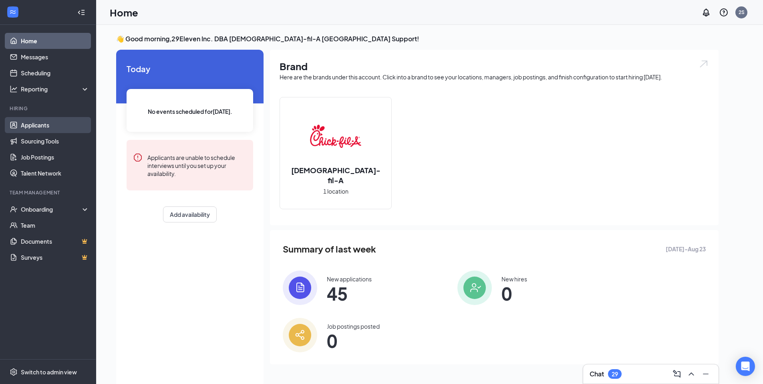
click at [67, 128] on link "Applicants" at bounding box center [55, 125] width 69 height 16
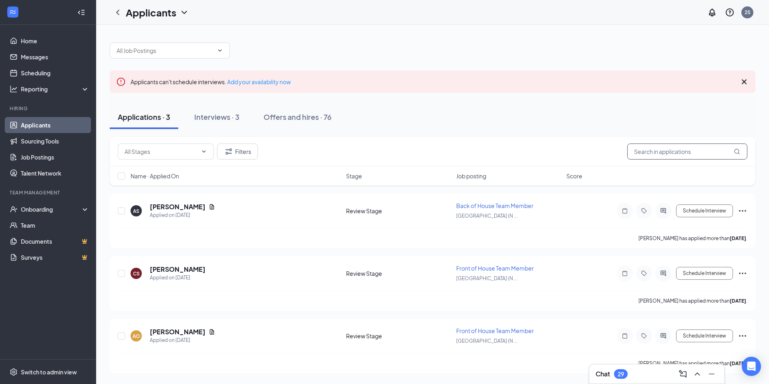
click at [650, 155] on input "text" at bounding box center [688, 151] width 120 height 16
paste input "[EMAIL_ADDRESS][DEMOGRAPHIC_DATA][DOMAIN_NAME]"
type input "[EMAIL_ADDRESS][DEMOGRAPHIC_DATA][DOMAIN_NAME]"
click at [672, 146] on input "text" at bounding box center [688, 151] width 120 height 16
paste input "Khimchanka"
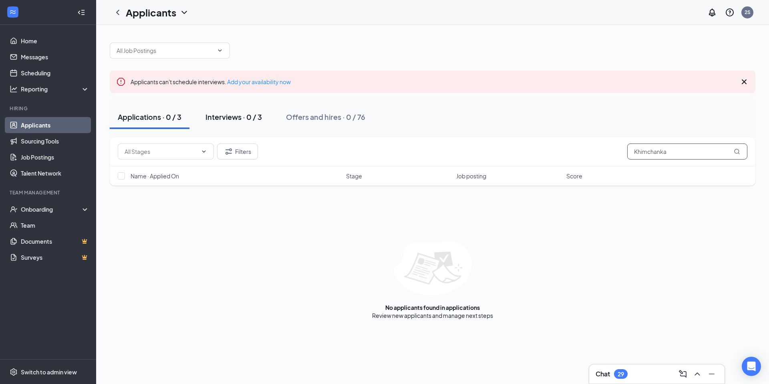
type input "Khimchanka"
click at [240, 121] on div "Interviews · 0 / 3" at bounding box center [234, 117] width 57 height 10
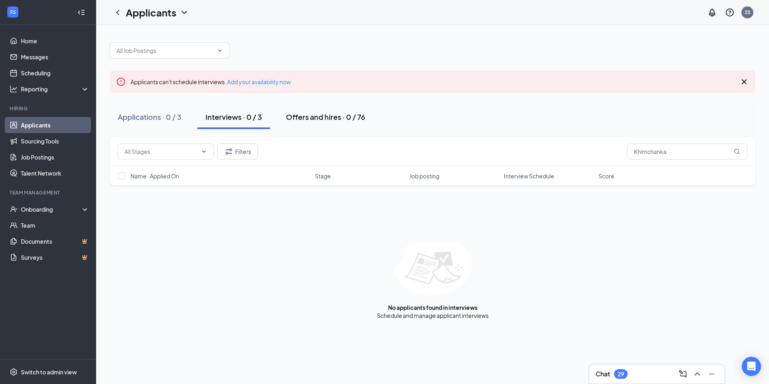
click at [343, 107] on button "Offers and hires · 0 / 76" at bounding box center [325, 117] width 95 height 24
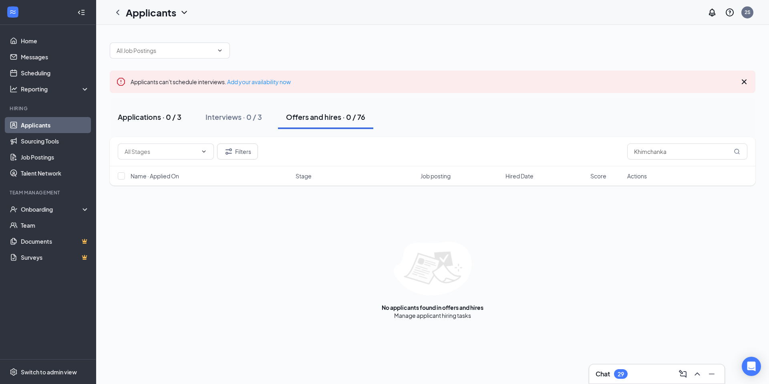
click at [165, 114] on div "Applications · 0 / 3" at bounding box center [150, 117] width 64 height 10
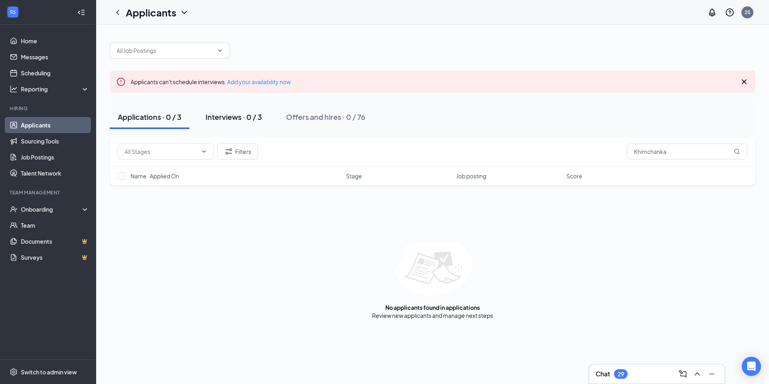
click at [264, 114] on button "Interviews · 0 / 3" at bounding box center [234, 117] width 73 height 24
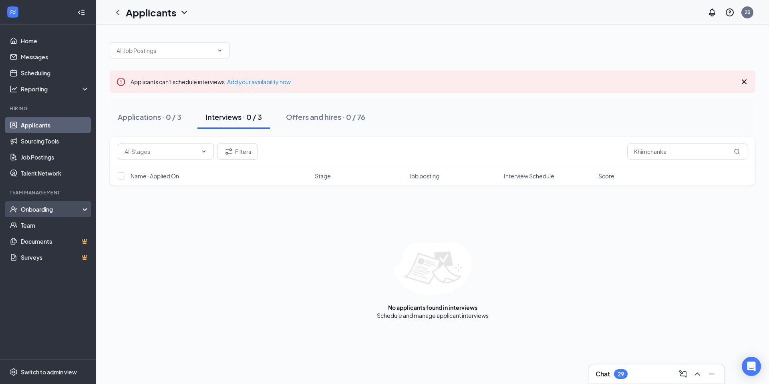
click at [77, 202] on div "Onboarding" at bounding box center [48, 209] width 96 height 16
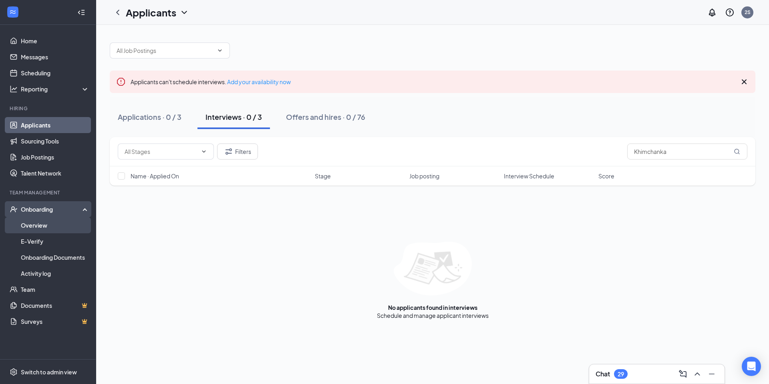
click at [46, 227] on link "Overview" at bounding box center [55, 225] width 69 height 16
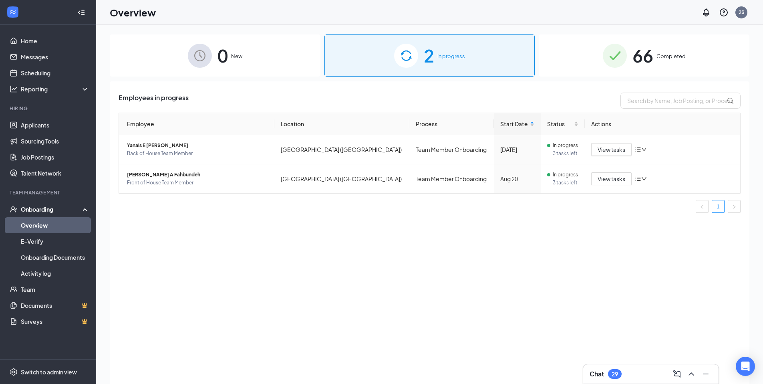
click at [654, 38] on div "66 Completed" at bounding box center [644, 55] width 211 height 42
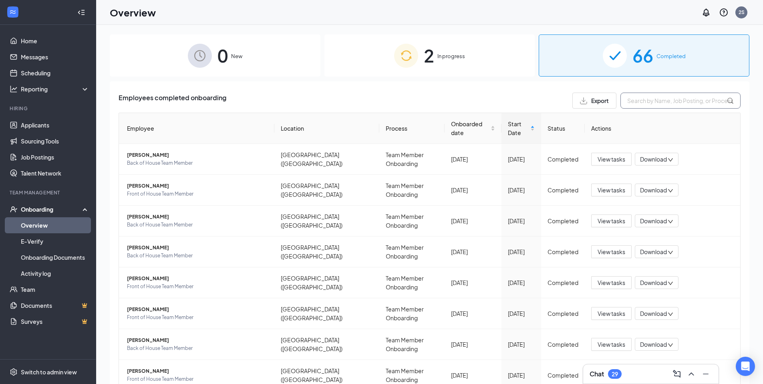
click at [670, 94] on input "text" at bounding box center [681, 101] width 120 height 16
paste input "Khimchanka"
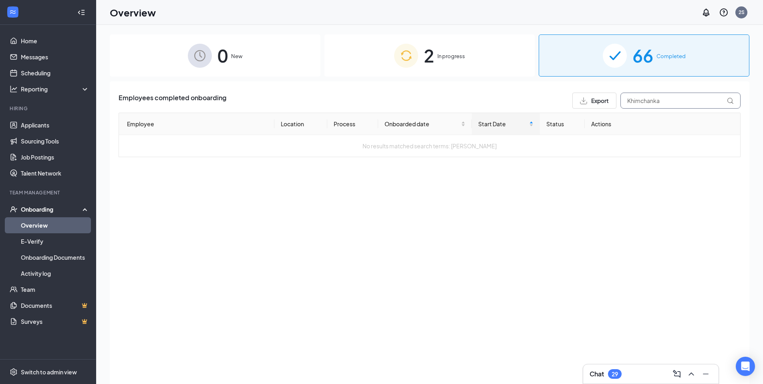
type input "Khimchanka"
click at [434, 234] on div "Employees completed onboarding Export Khimchanka Employee Location Process Onbo…" at bounding box center [430, 242] width 640 height 323
click at [45, 126] on link "Applicants" at bounding box center [55, 125] width 69 height 16
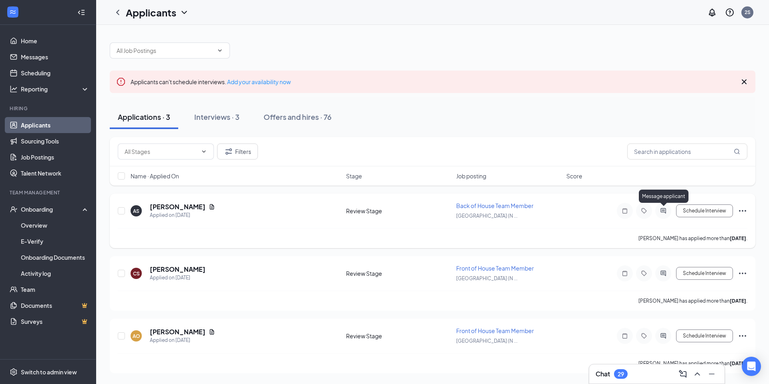
click at [668, 211] on icon "ActiveChat" at bounding box center [664, 211] width 10 height 6
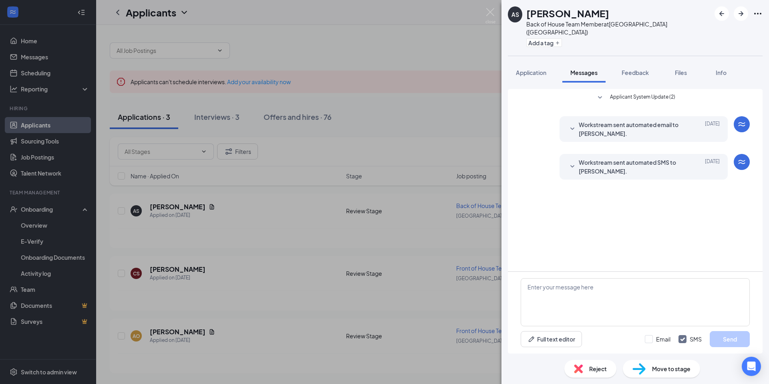
click at [600, 93] on icon "SmallChevronDown" at bounding box center [600, 98] width 10 height 10
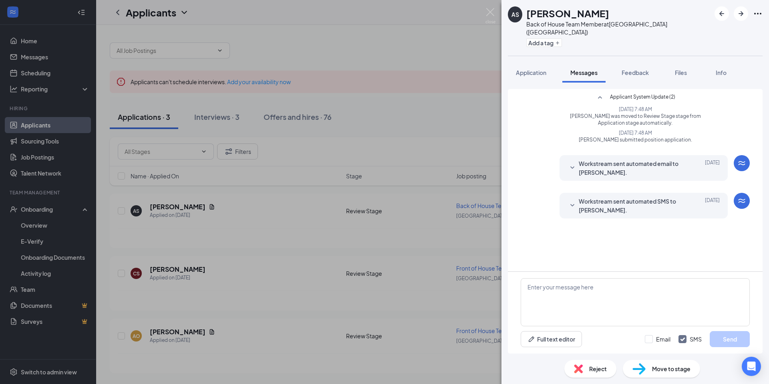
click at [582, 159] on span "Workstream sent automated email to Adrian Silverio." at bounding box center [631, 168] width 105 height 18
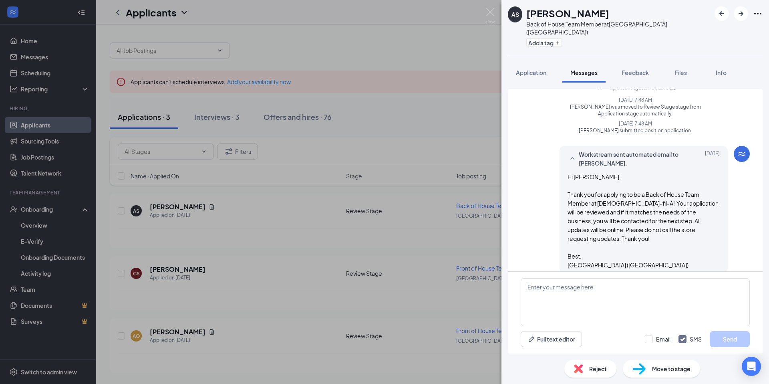
scroll to position [49, 0]
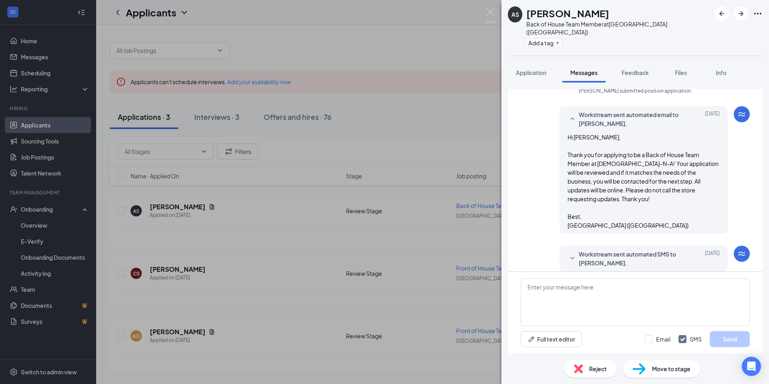
click at [593, 252] on span "Workstream sent automated SMS to Adrian Silverio." at bounding box center [631, 259] width 105 height 18
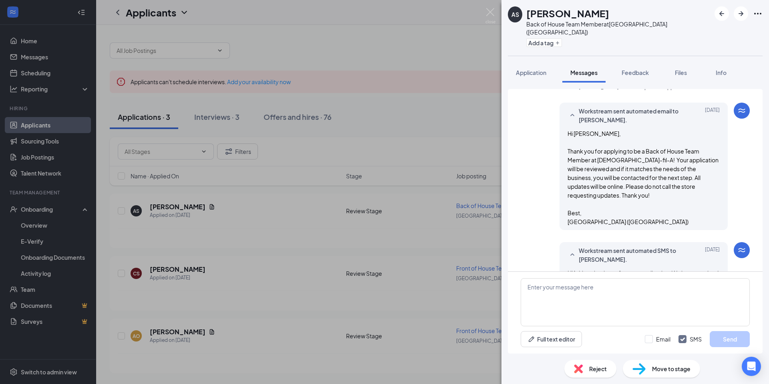
click at [332, 94] on div "AS Adrian Silverio Back of House Team Member at North Brunswick (NJ) Add a tag …" at bounding box center [384, 192] width 769 height 384
click at [497, 14] on div "AS Adrian Silverio Back of House Team Member at North Brunswick (NJ) Add a tag …" at bounding box center [384, 192] width 769 height 384
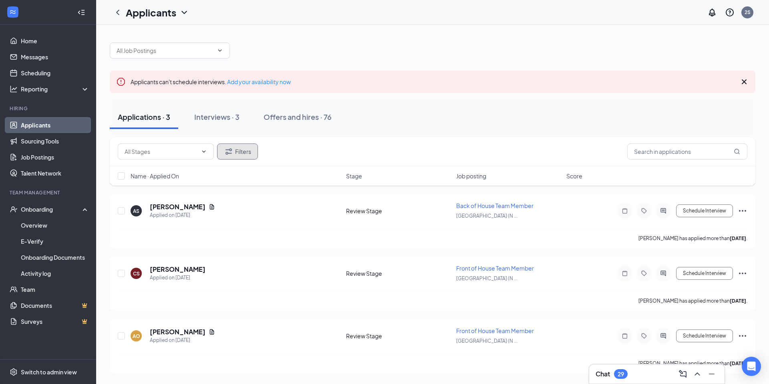
click at [240, 157] on button "Filters" at bounding box center [237, 151] width 41 height 16
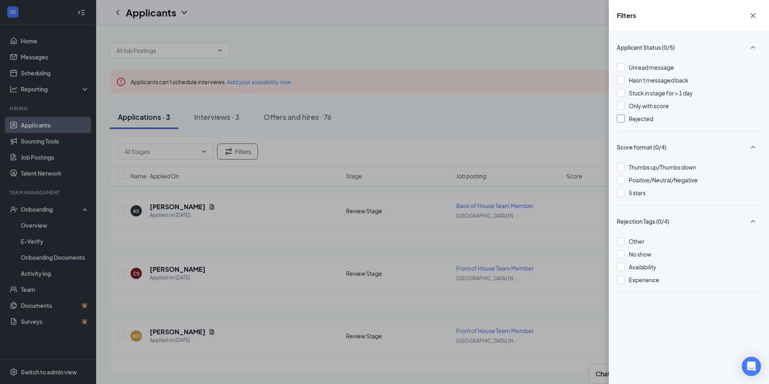
click at [650, 122] on span "Rejected" at bounding box center [641, 118] width 24 height 7
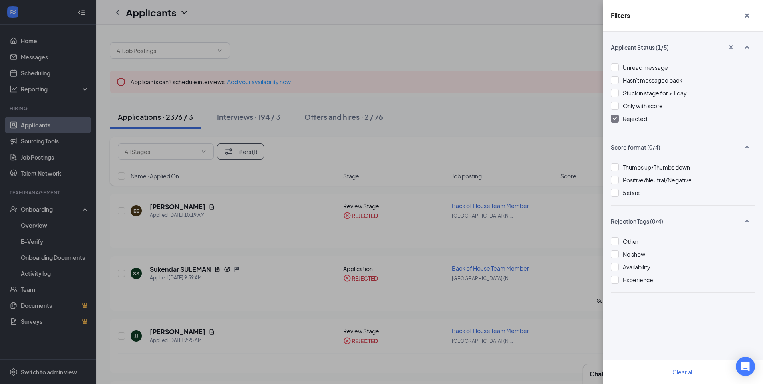
click at [404, 117] on div "Filters Applicant Status (1/5) Unread message Hasn't messaged back Stuck in sta…" at bounding box center [381, 192] width 763 height 384
click at [406, 120] on div "Filters Applicant Status (1/5) Unread message Hasn't messaged back Stuck in sta…" at bounding box center [381, 192] width 763 height 384
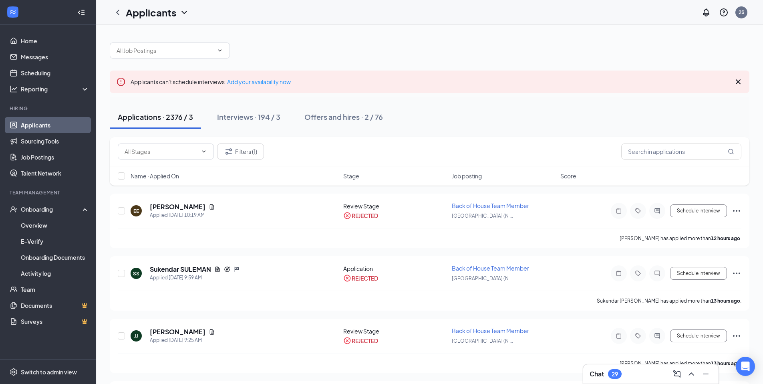
click at [671, 159] on div "Filters (1)" at bounding box center [430, 151] width 640 height 29
click at [670, 156] on input "text" at bounding box center [682, 151] width 120 height 16
paste input "Khimchanka"
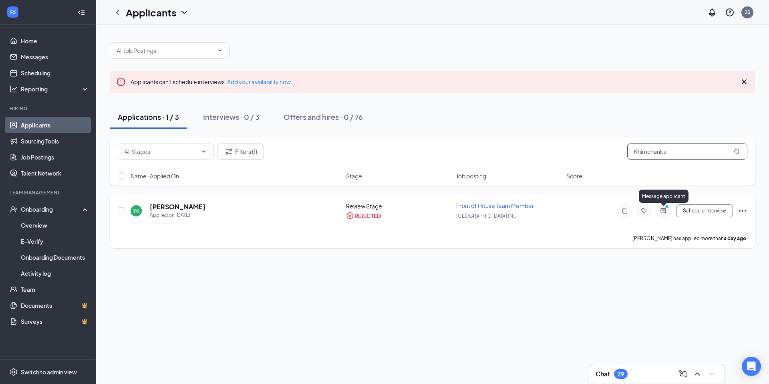
type input "Khimchanka"
click at [669, 208] on icon "PrimaryDot" at bounding box center [669, 207] width 10 height 6
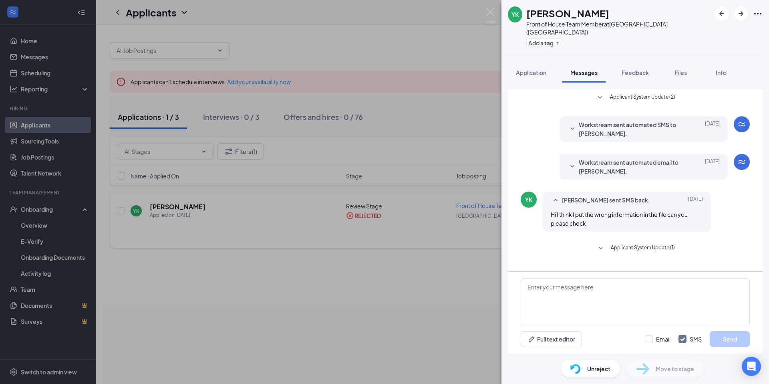
click at [648, 244] on span "Applicant System Update (1)" at bounding box center [643, 249] width 64 height 10
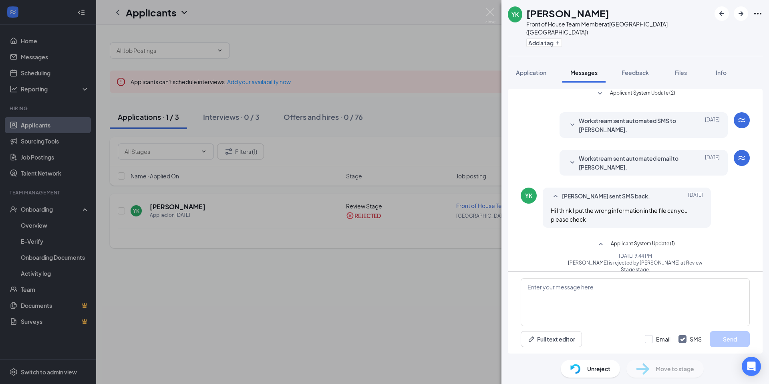
scroll to position [2, 0]
click at [594, 121] on span "Workstream sent automated SMS to Yeva Khimchanka." at bounding box center [631, 127] width 105 height 18
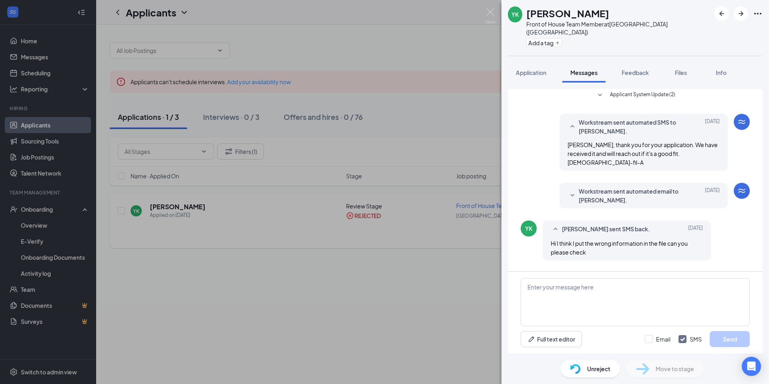
click at [612, 187] on span "Workstream sent automated email to Yeva Khimchanka." at bounding box center [631, 196] width 105 height 18
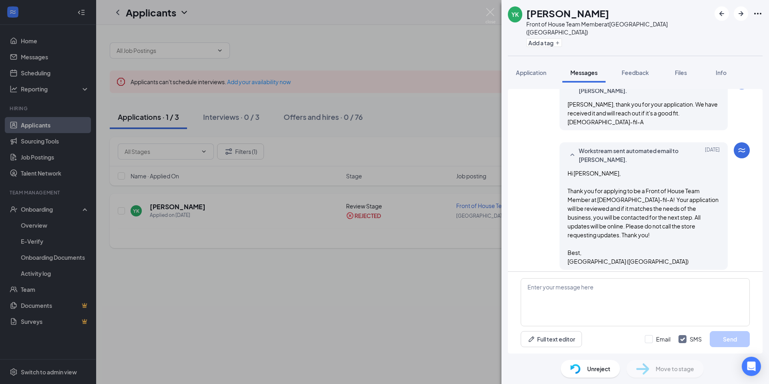
scroll to position [0, 0]
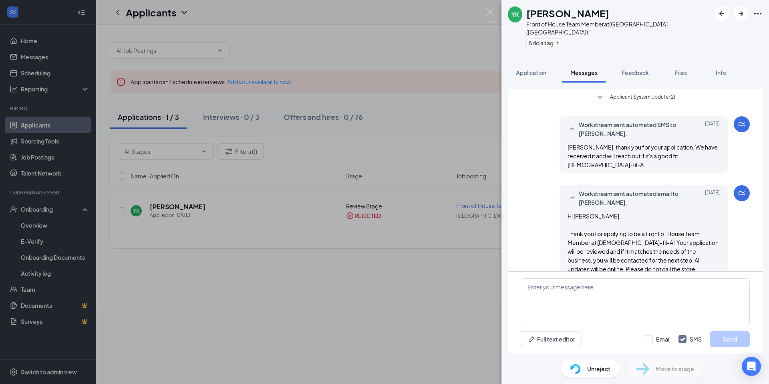
click at [625, 93] on span "Applicant System Update (2)" at bounding box center [642, 98] width 65 height 10
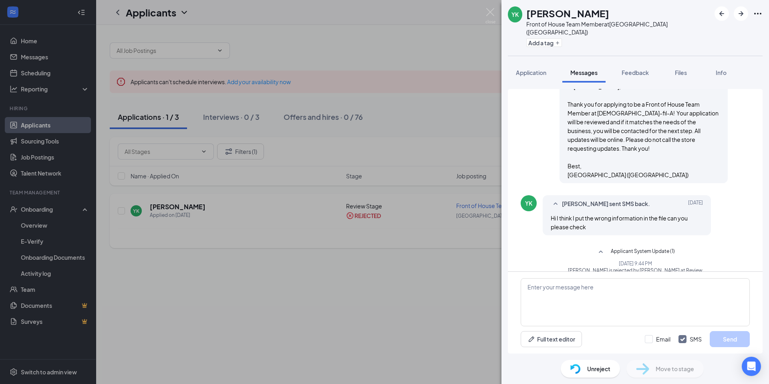
scroll to position [169, 0]
click at [557, 199] on icon "SmallChevronUp" at bounding box center [556, 204] width 10 height 10
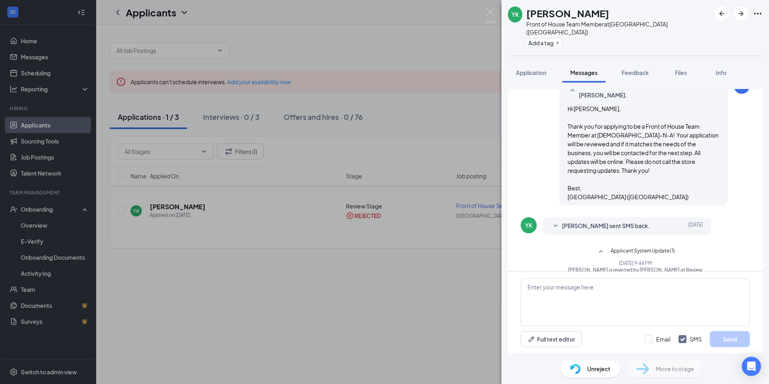
click at [557, 221] on icon "SmallChevronDown" at bounding box center [556, 226] width 10 height 10
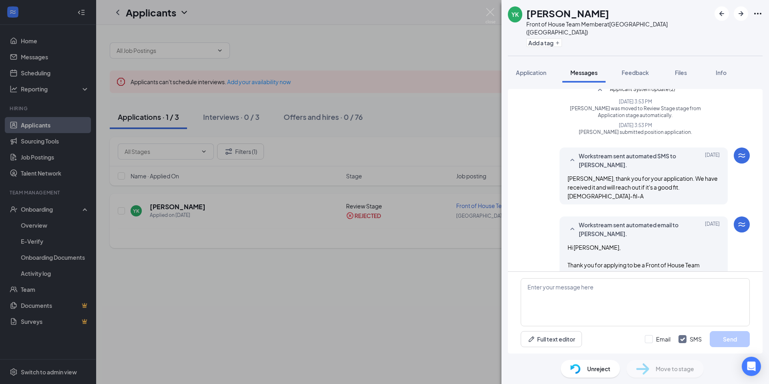
scroll to position [0, 0]
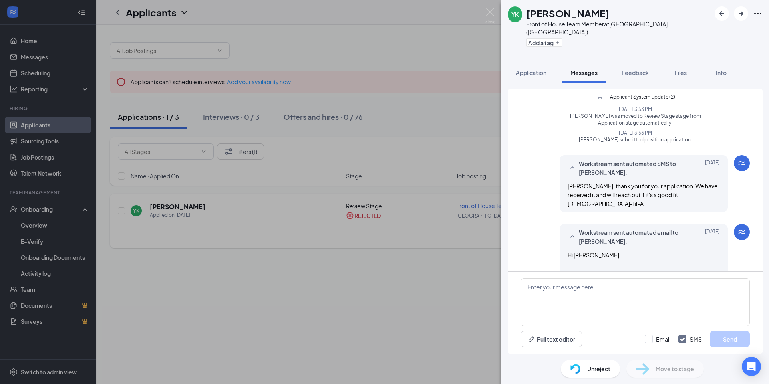
click at [647, 93] on span "Applicant System Update (2)" at bounding box center [642, 98] width 65 height 10
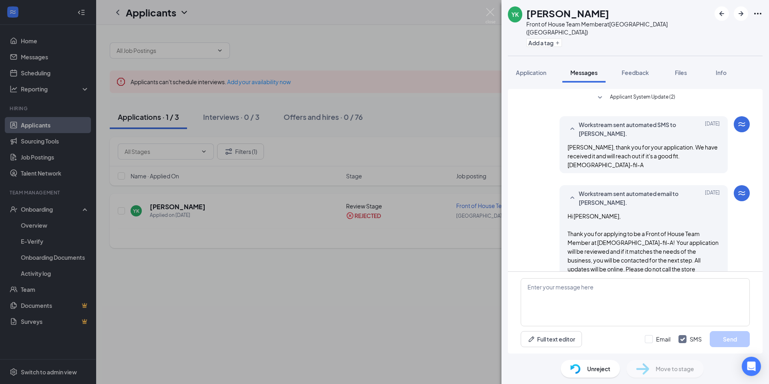
click at [647, 93] on span "Applicant System Update (2)" at bounding box center [642, 98] width 65 height 10
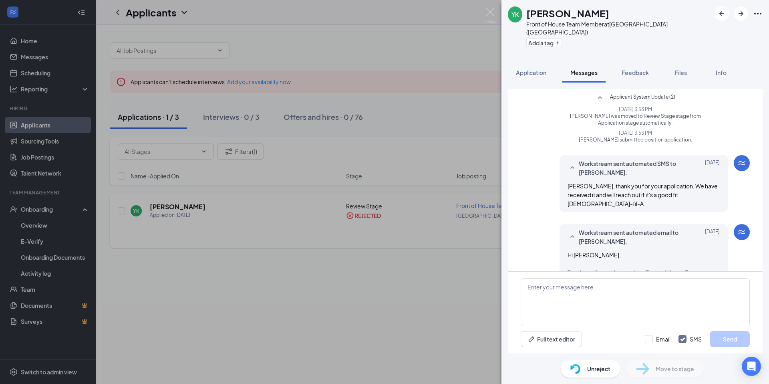
click at [345, 293] on div "YK Yeva Khimchanka Front of House Team Member at North Brunswick (NJ) Add a tag…" at bounding box center [384, 192] width 769 height 384
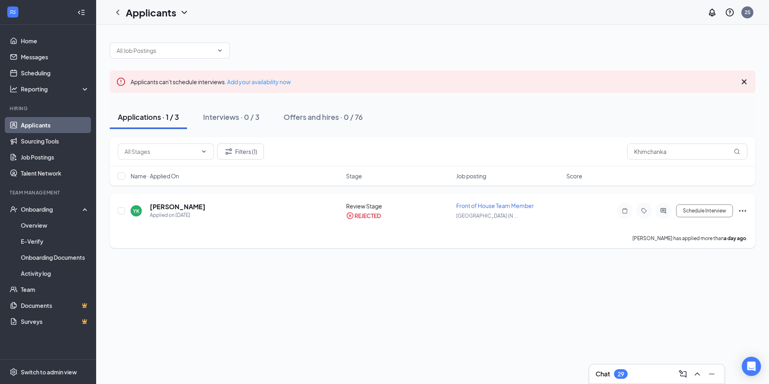
click at [467, 209] on div "Front of House Team Member" at bounding box center [508, 206] width 105 height 8
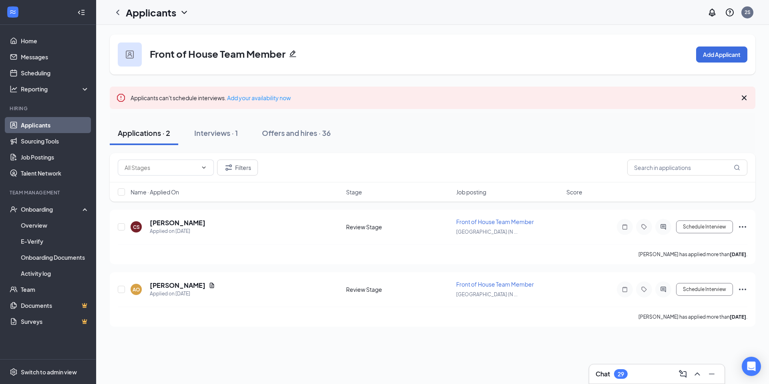
click at [289, 54] on icon "Pencil" at bounding box center [293, 54] width 8 height 8
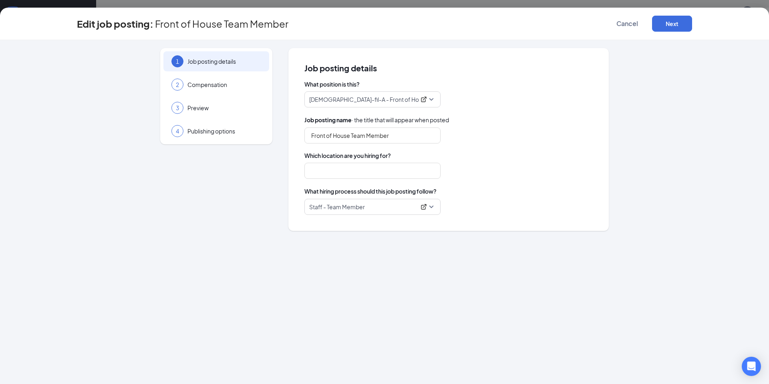
type input "Front of House Team Member"
type input "[GEOGRAPHIC_DATA] ([GEOGRAPHIC_DATA])"
click at [424, 208] on icon "ExternalLink" at bounding box center [424, 207] width 6 height 6
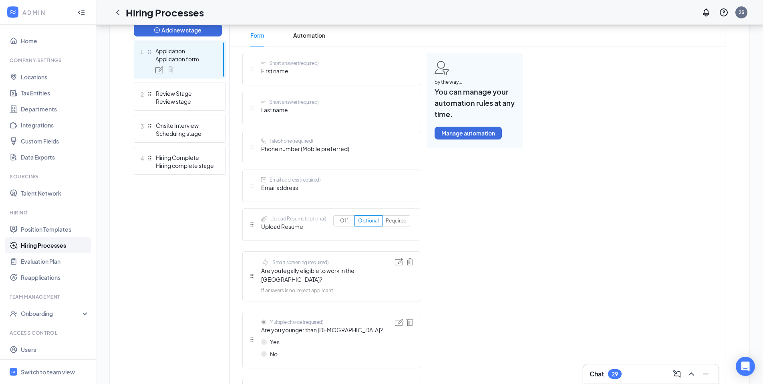
scroll to position [194, 0]
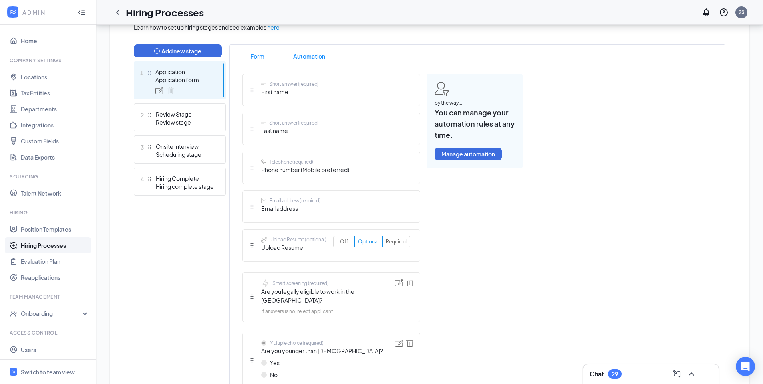
click at [311, 57] on span "Automation" at bounding box center [309, 56] width 32 height 22
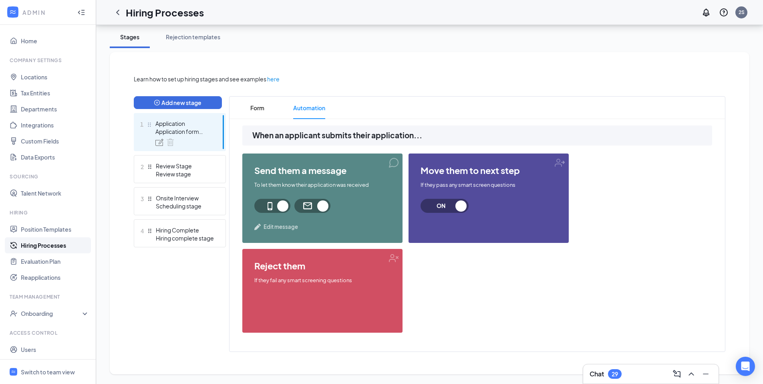
scroll to position [142, 0]
click at [189, 177] on div "Review stage" at bounding box center [185, 174] width 59 height 8
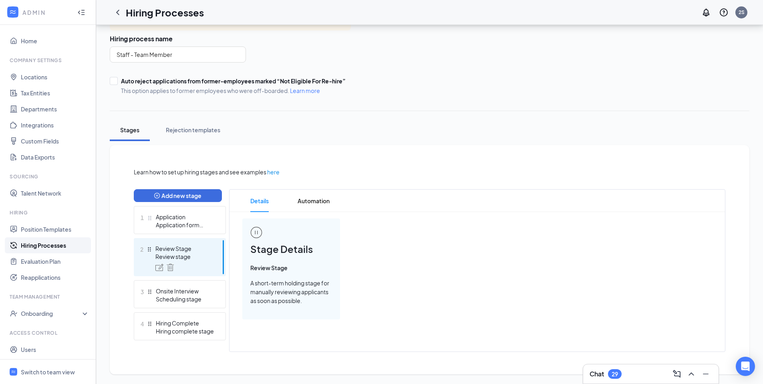
scroll to position [49, 0]
click at [300, 202] on span "Automation" at bounding box center [314, 201] width 32 height 22
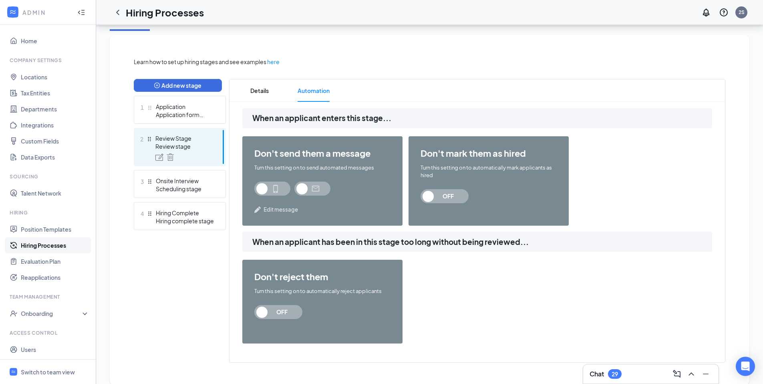
scroll to position [170, 0]
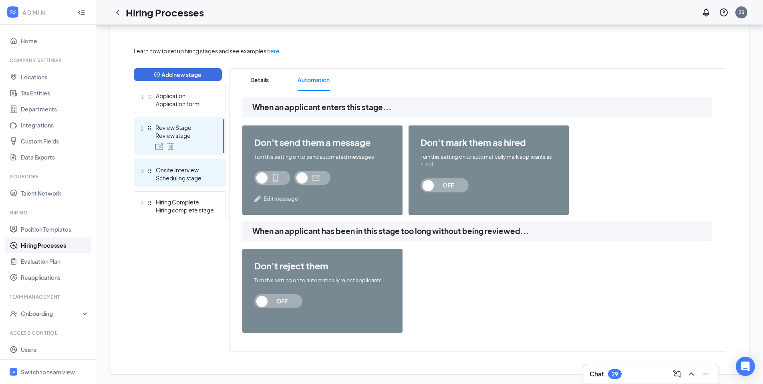
click at [198, 176] on div "Scheduling stage" at bounding box center [185, 178] width 59 height 8
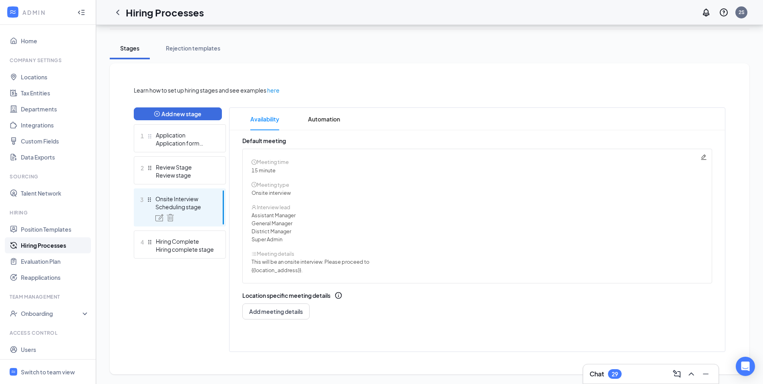
scroll to position [165, 0]
click at [313, 108] on span "Automation" at bounding box center [324, 119] width 32 height 22
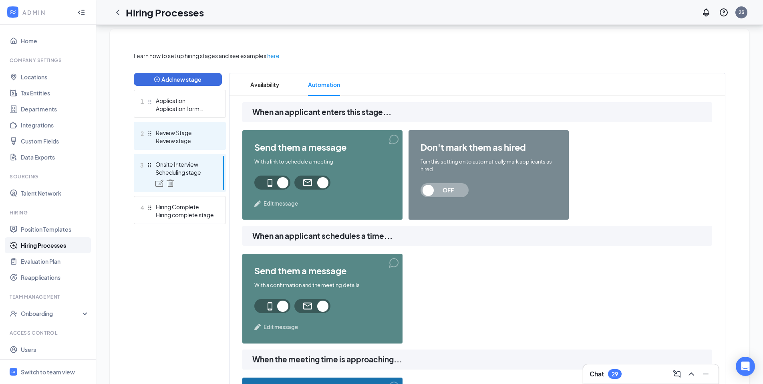
click at [196, 145] on div "2 Review Stage Review stage" at bounding box center [180, 136] width 92 height 28
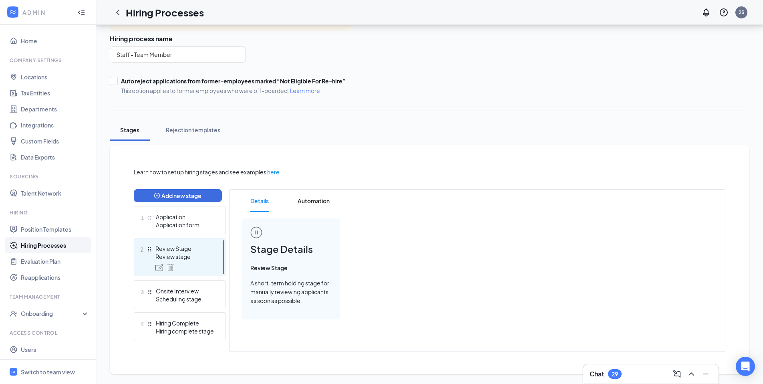
scroll to position [49, 0]
click at [322, 202] on span "Automation" at bounding box center [314, 201] width 32 height 22
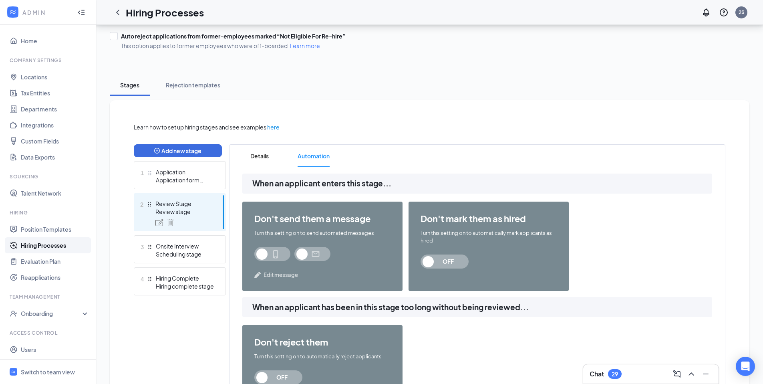
scroll to position [91, 0]
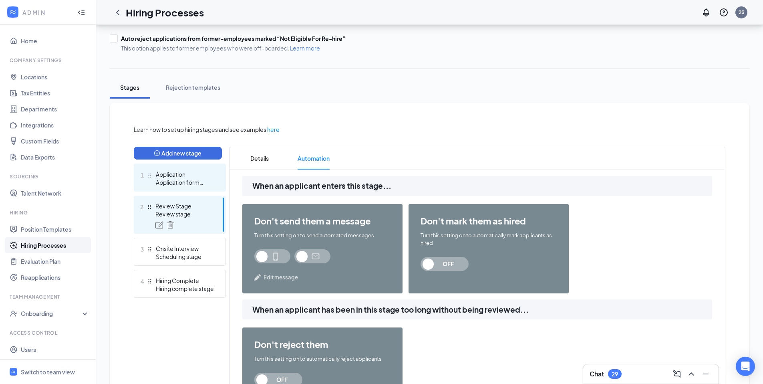
click at [170, 180] on div "Application form stage" at bounding box center [185, 182] width 59 height 8
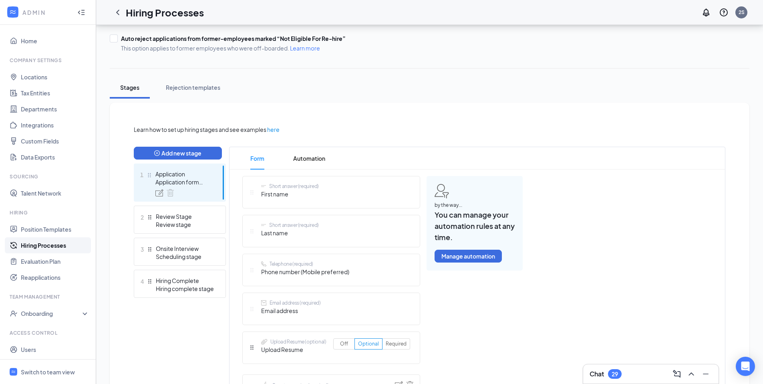
scroll to position [54, 0]
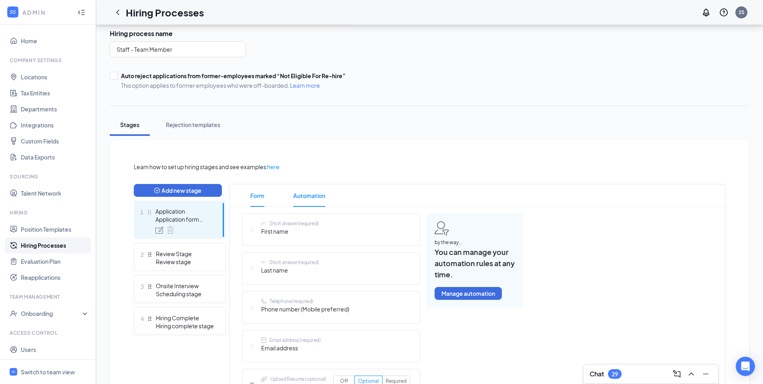
click at [309, 194] on span "Automation" at bounding box center [309, 195] width 32 height 22
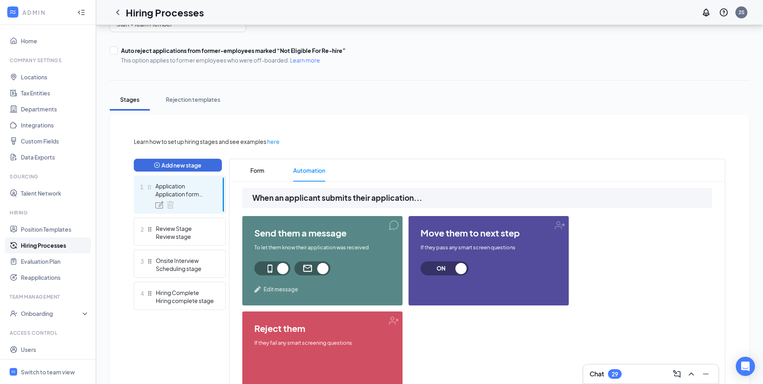
scroll to position [142, 0]
